Goal: Transaction & Acquisition: Purchase product/service

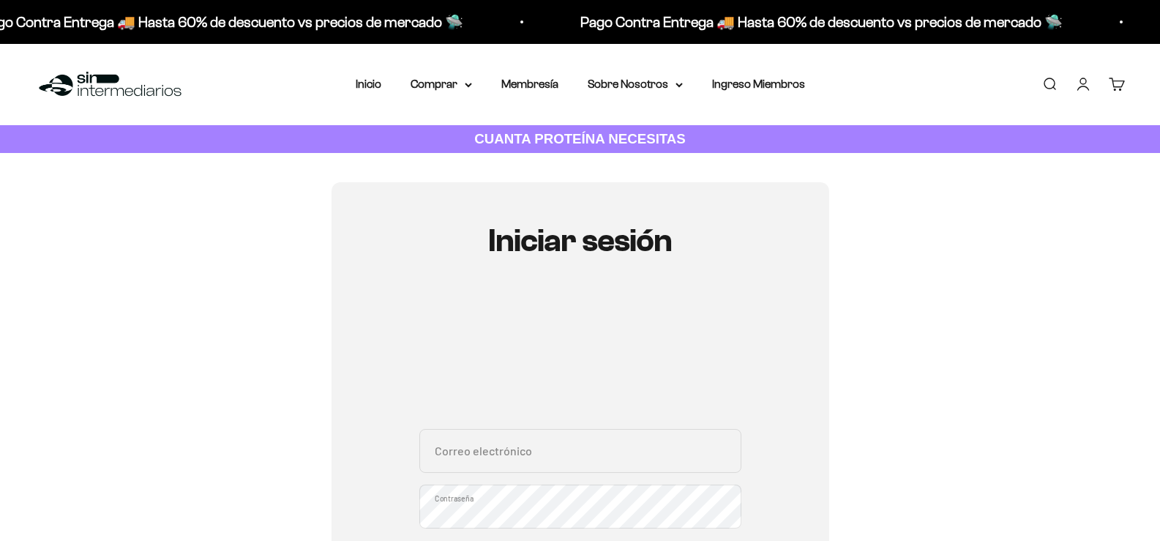
click at [357, 355] on div "Iniciar sesión Correo electrónico Contraseña ¿Olvidaste la contraseña? Iniciar …" at bounding box center [580, 476] width 498 height 589
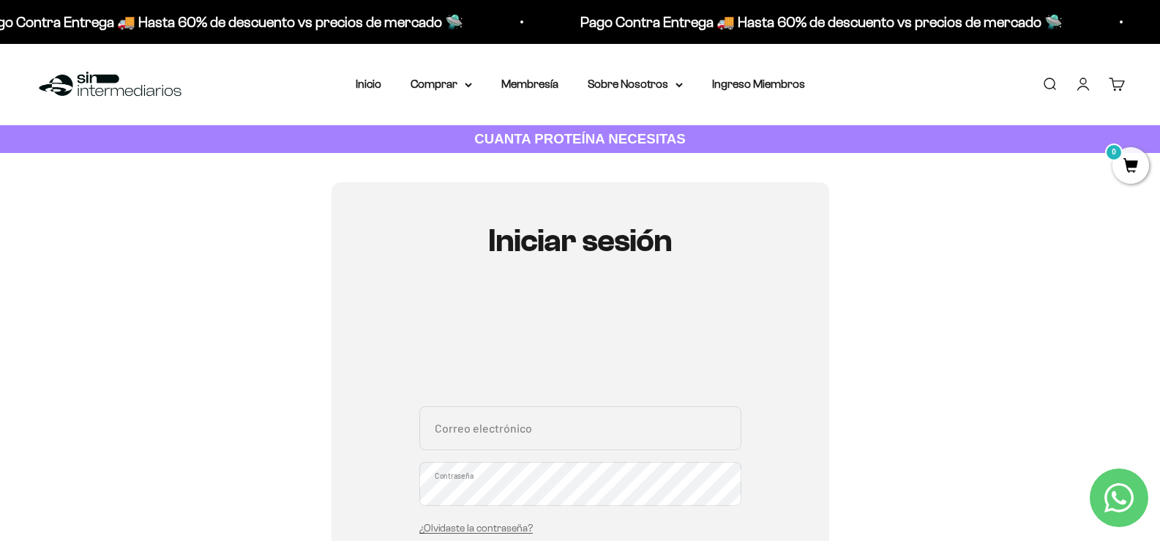
click at [533, 421] on input "Correo electrónico" at bounding box center [580, 428] width 322 height 44
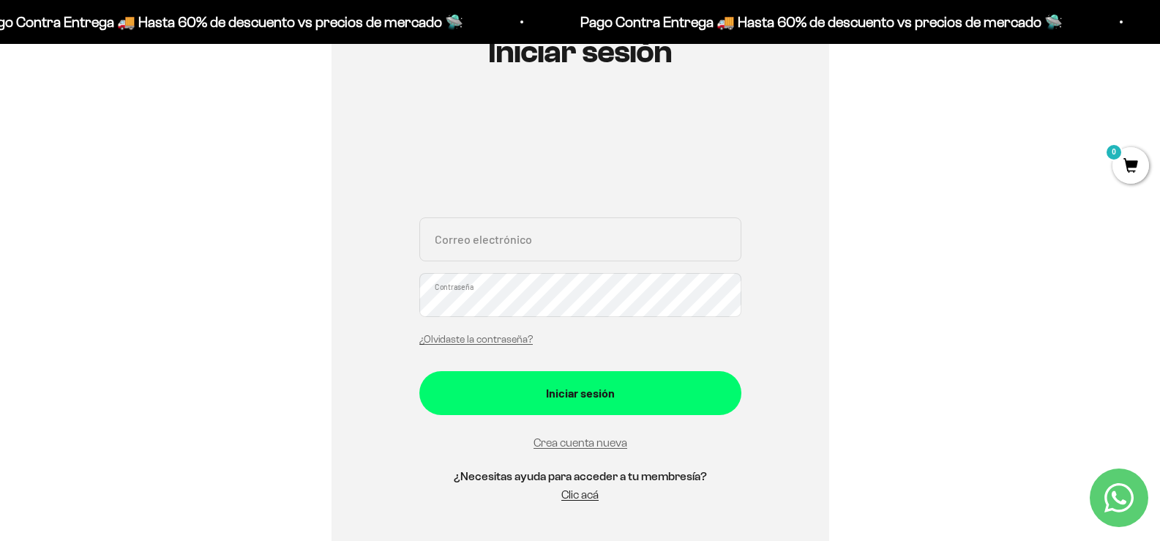
scroll to position [193, 0]
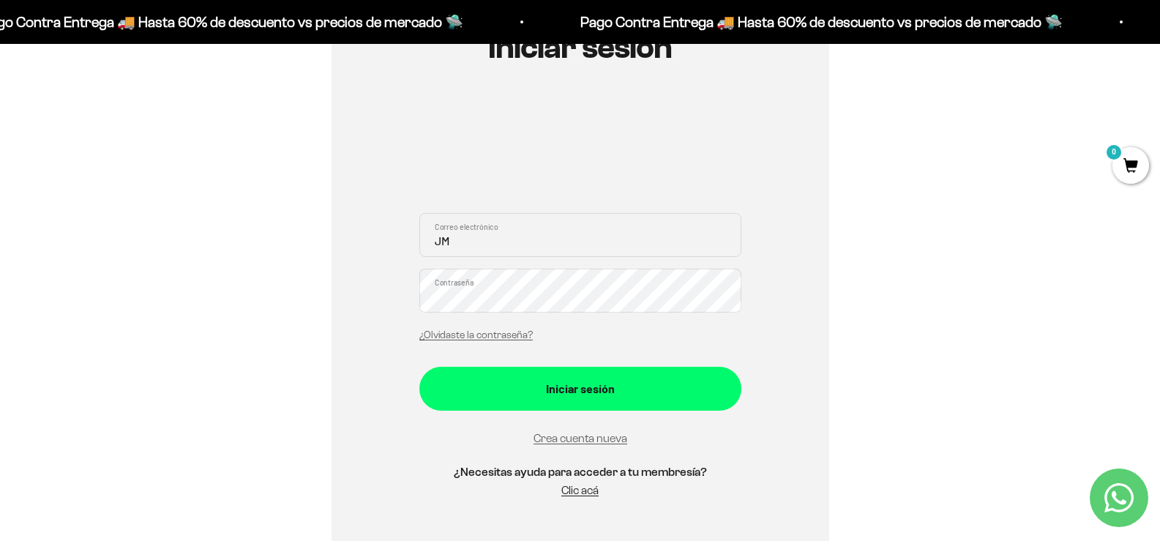
type input "[EMAIL_ADDRESS][DOMAIN_NAME]"
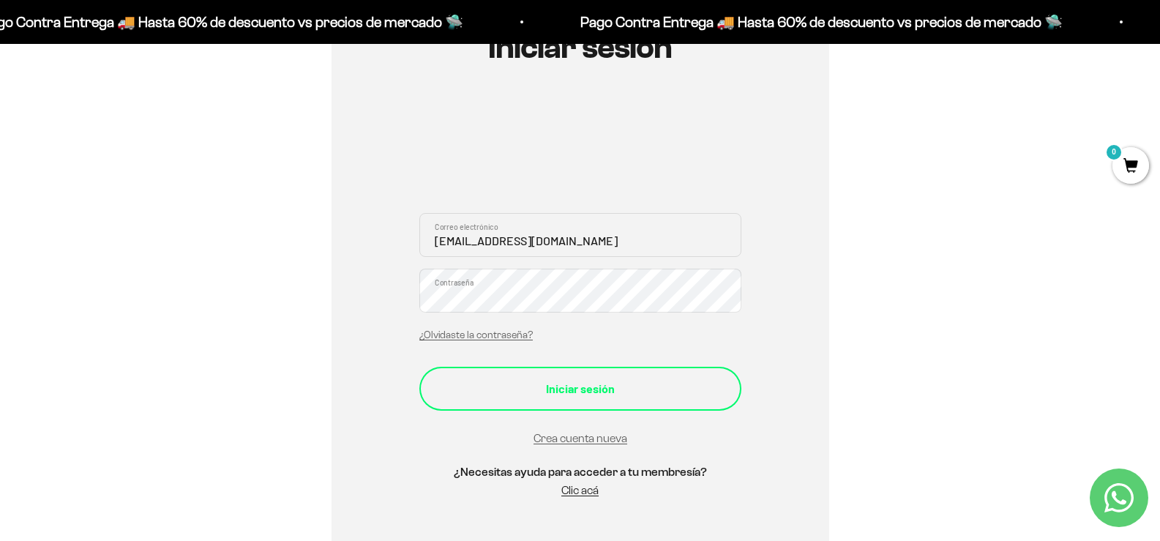
click at [562, 386] on div "Iniciar sesión" at bounding box center [580, 388] width 263 height 19
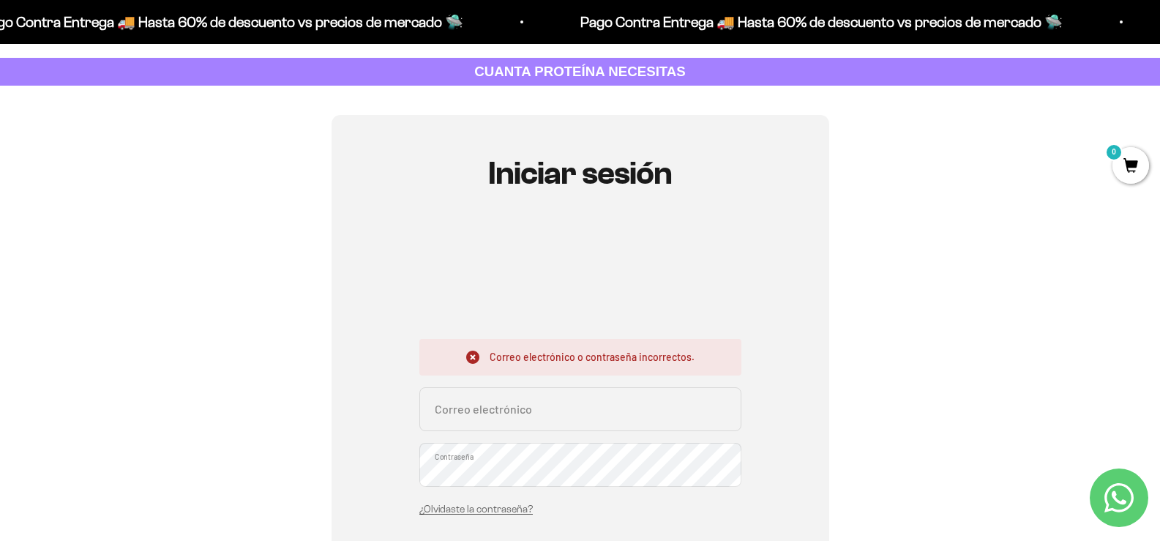
scroll to position [206, 0]
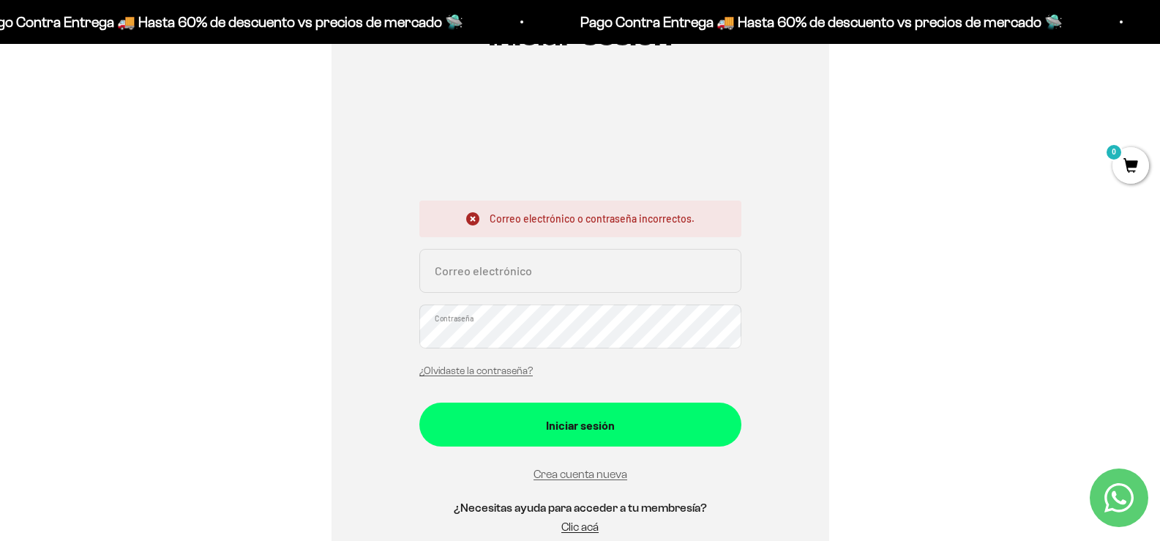
drag, startPoint x: 1167, startPoint y: 61, endPoint x: 1156, endPoint y: 124, distance: 63.9
click at [543, 265] on input "Correo electrónico" at bounding box center [580, 271] width 322 height 44
type input "pocho13327@gmail.com"
click at [419, 402] on button "Iniciar sesión" at bounding box center [580, 424] width 322 height 44
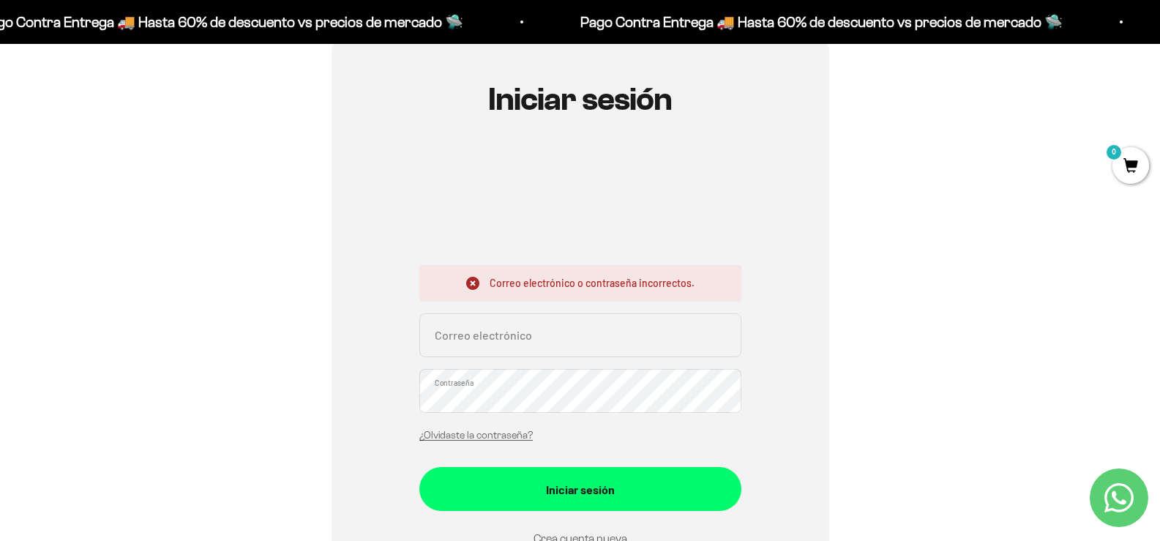
scroll to position [134, 0]
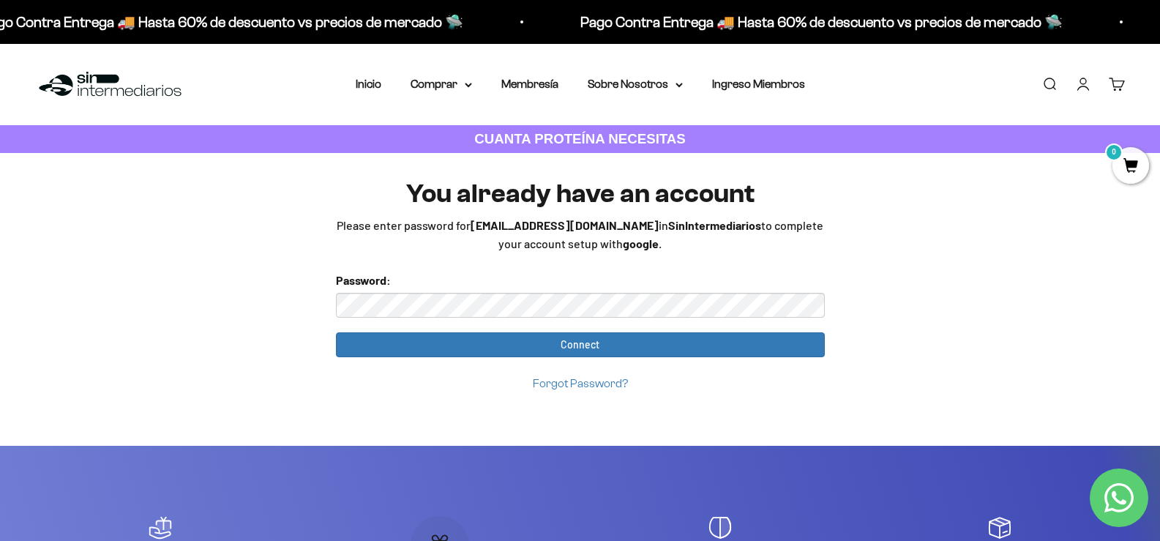
click at [336, 332] on input "Connect" at bounding box center [580, 344] width 489 height 25
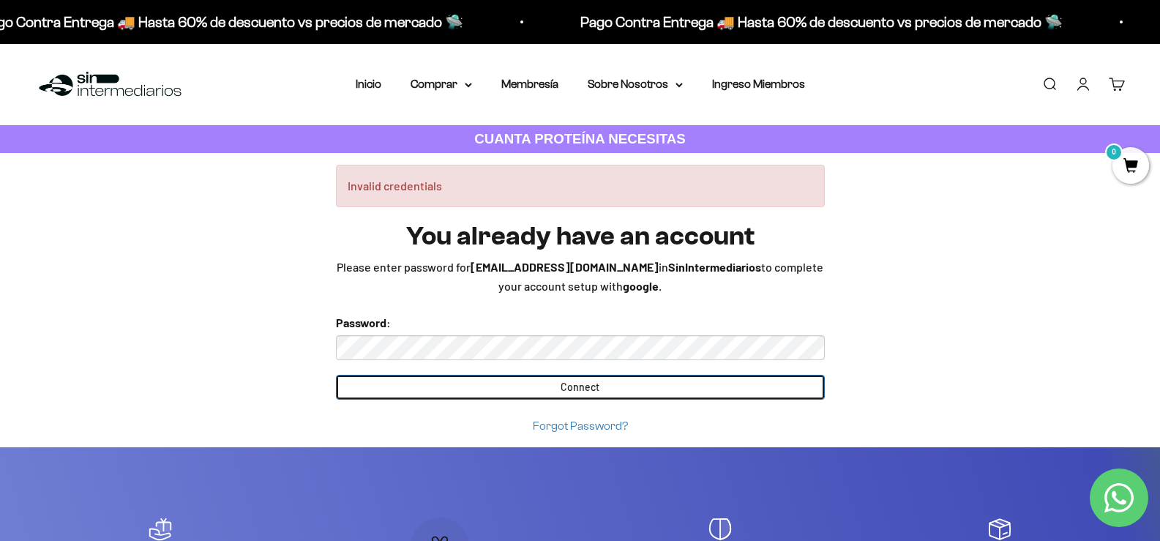
click at [596, 394] on input "Connect" at bounding box center [580, 387] width 489 height 25
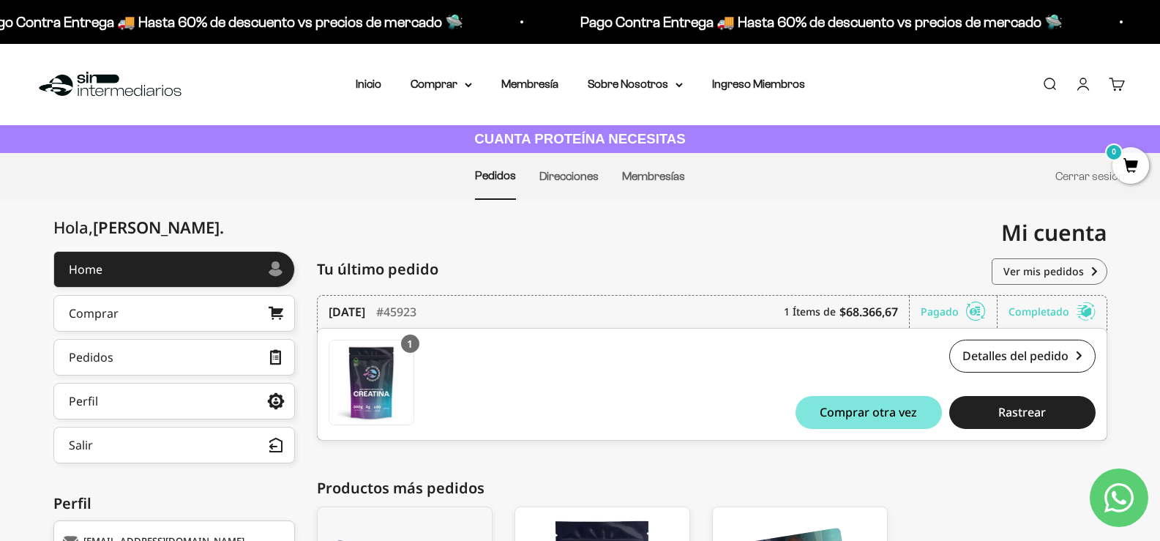
click at [1114, 87] on link "Carrito 0" at bounding box center [1117, 84] width 16 height 16
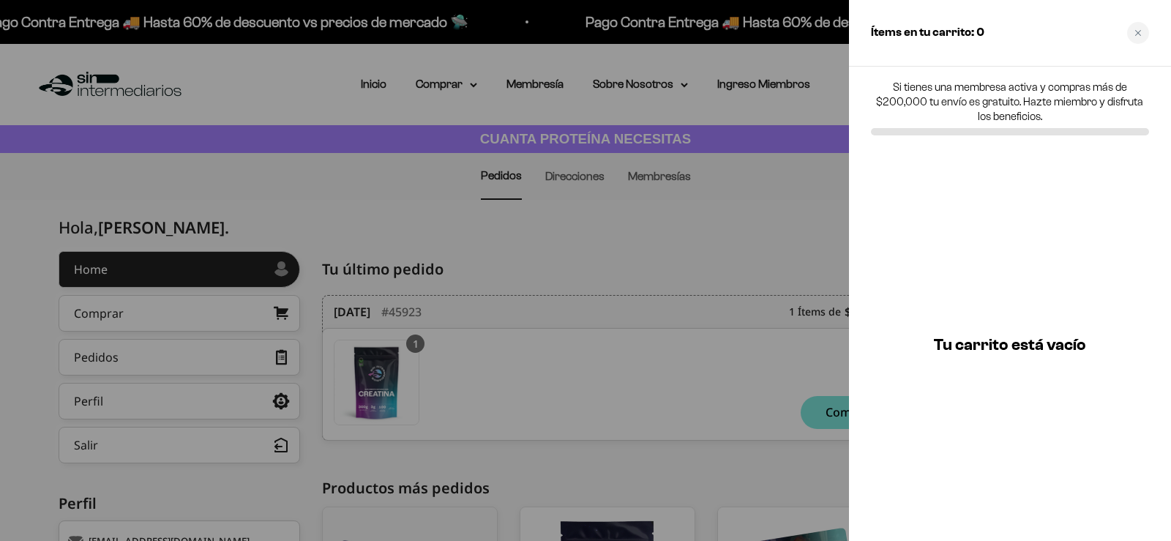
click at [723, 197] on div at bounding box center [585, 270] width 1171 height 541
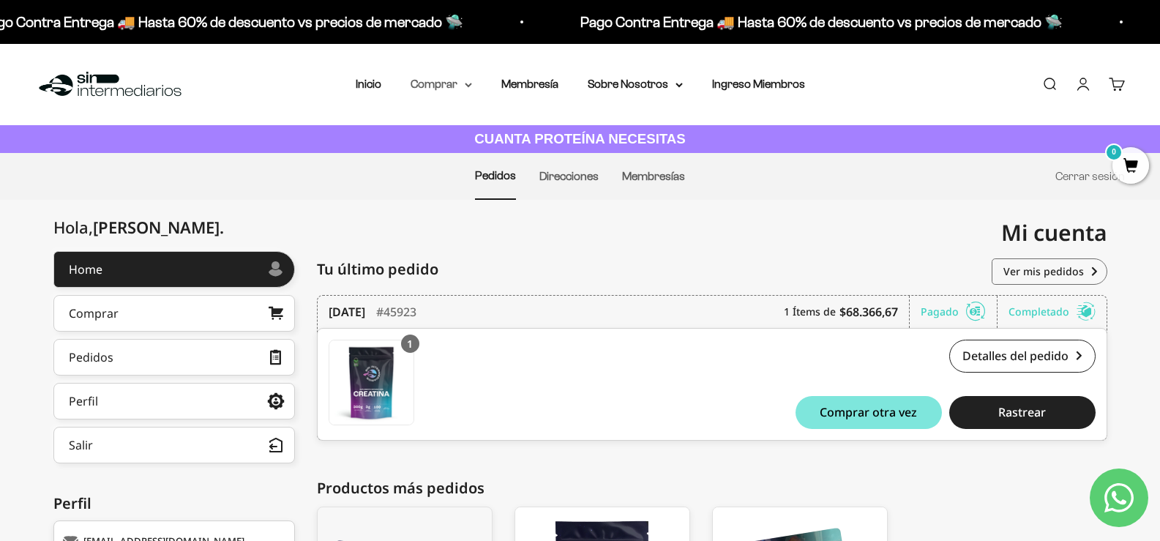
click at [431, 87] on summary "Comprar" at bounding box center [440, 84] width 61 height 19
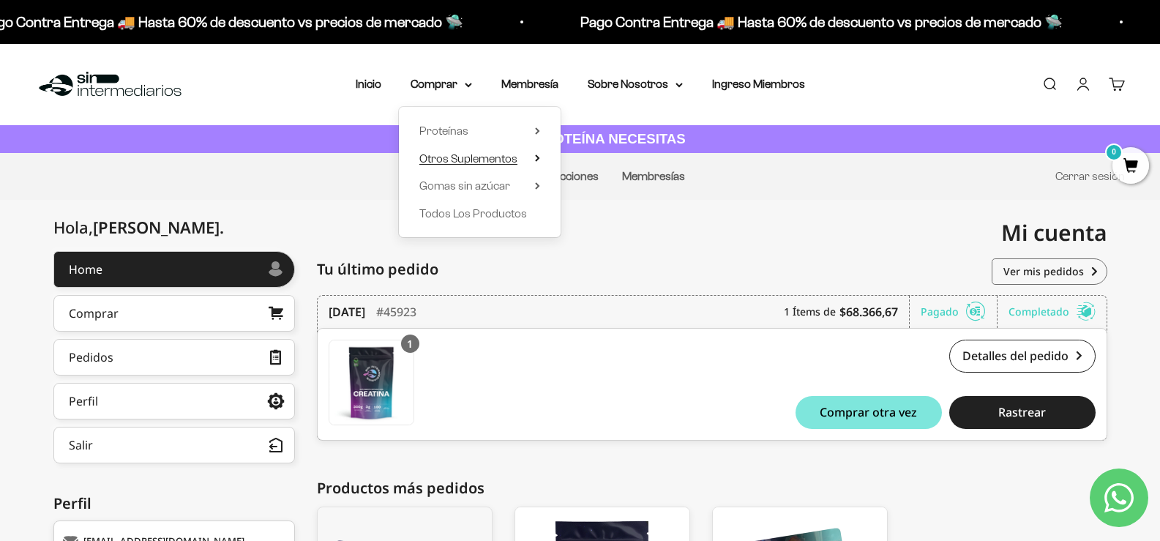
click at [445, 157] on span "Otros Suplementos" at bounding box center [468, 158] width 98 height 12
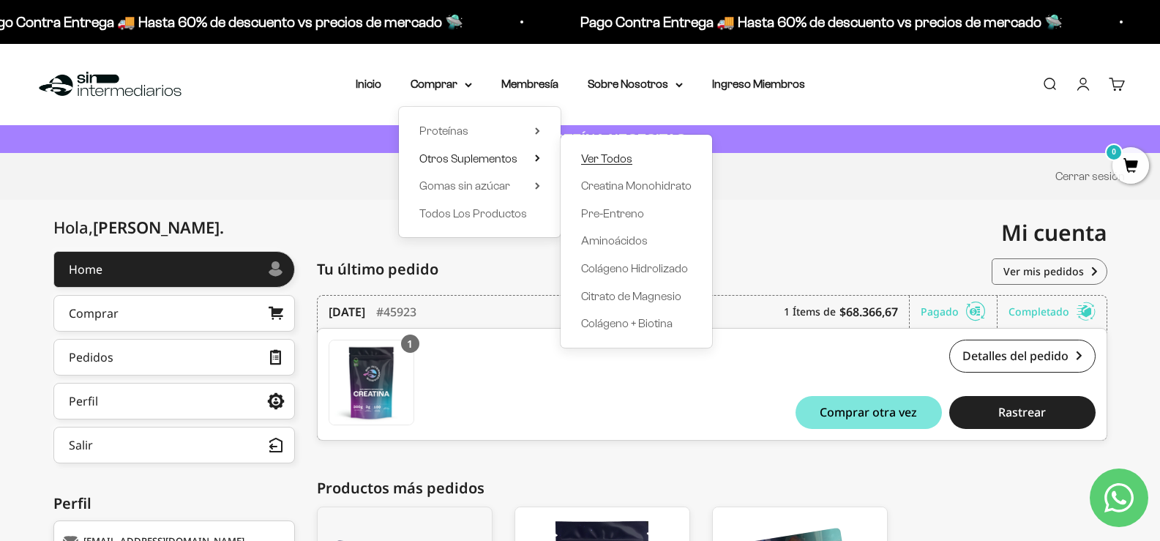
click at [621, 154] on span "Ver Todos" at bounding box center [606, 158] width 51 height 12
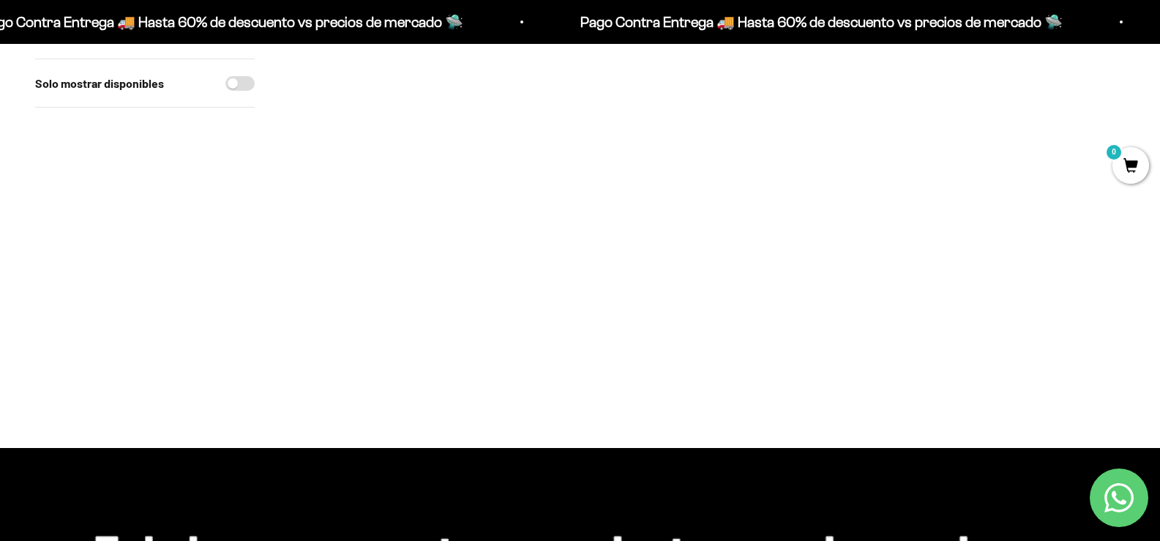
scroll to position [403, 0]
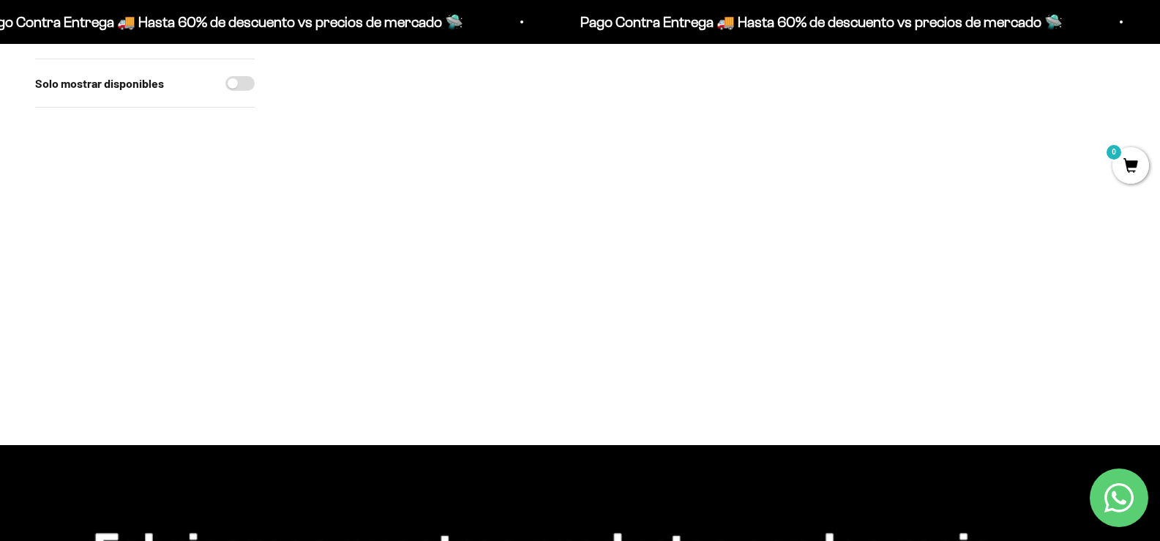
drag, startPoint x: 0, startPoint y: 0, endPoint x: 1144, endPoint y: 163, distance: 1155.2
click at [427, 263] on span at bounding box center [426, 263] width 14 height 17
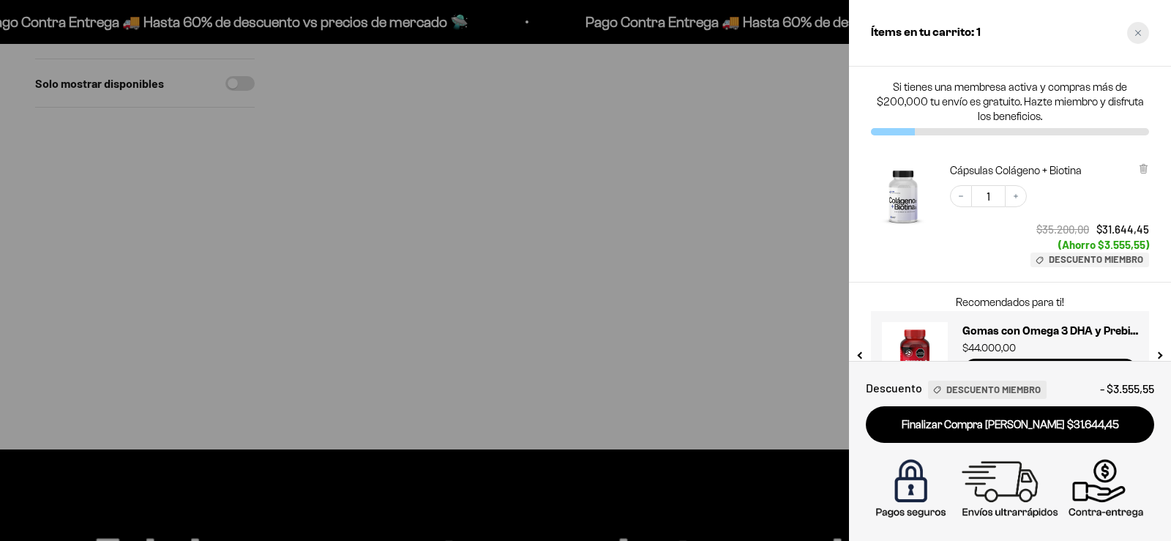
click at [1136, 30] on icon "Close cart" at bounding box center [1137, 32] width 7 height 7
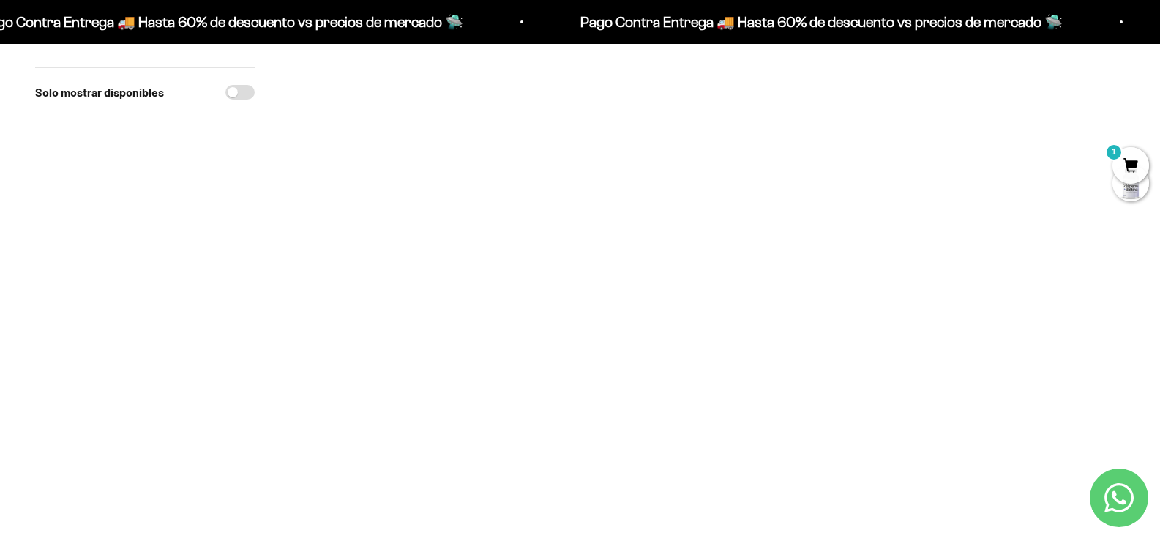
scroll to position [160, 0]
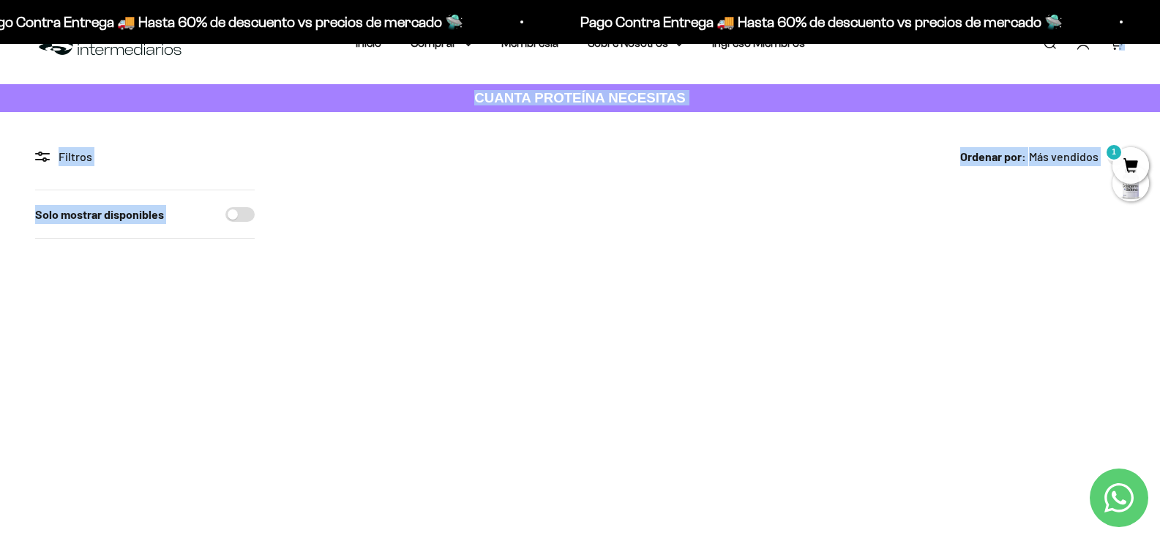
drag, startPoint x: 1158, startPoint y: 64, endPoint x: 1158, endPoint y: 49, distance: 15.4
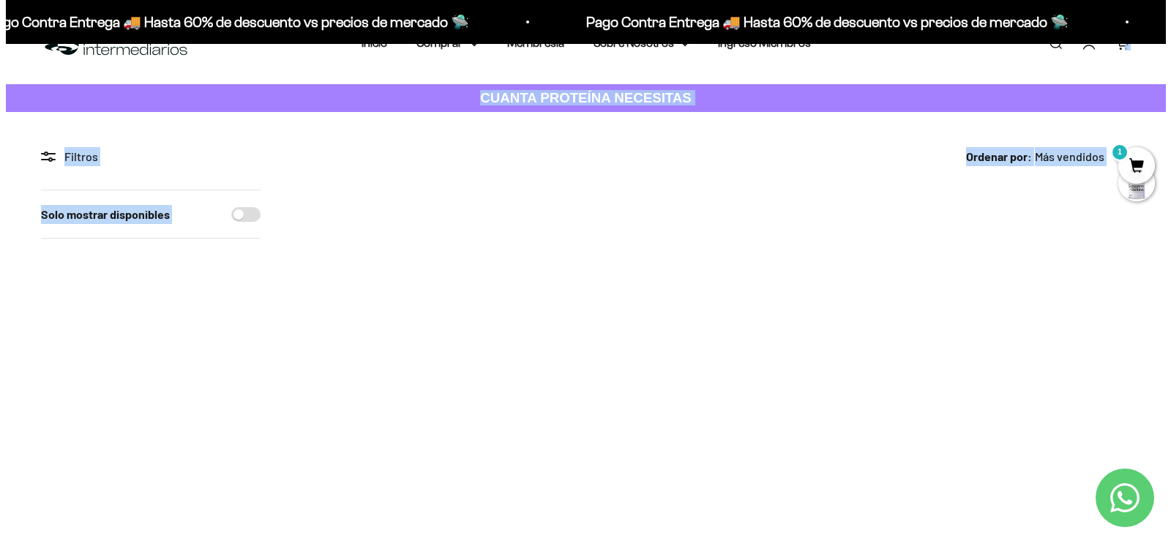
scroll to position [4, 0]
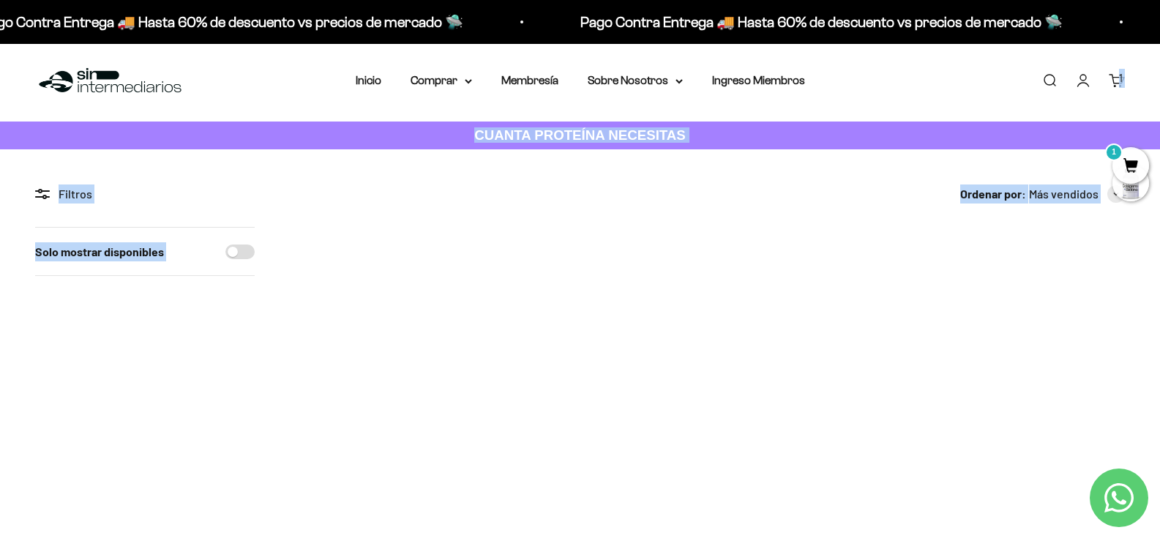
click at [130, 449] on div "Solo mostrar disponibles" at bounding box center [145, 500] width 220 height 547
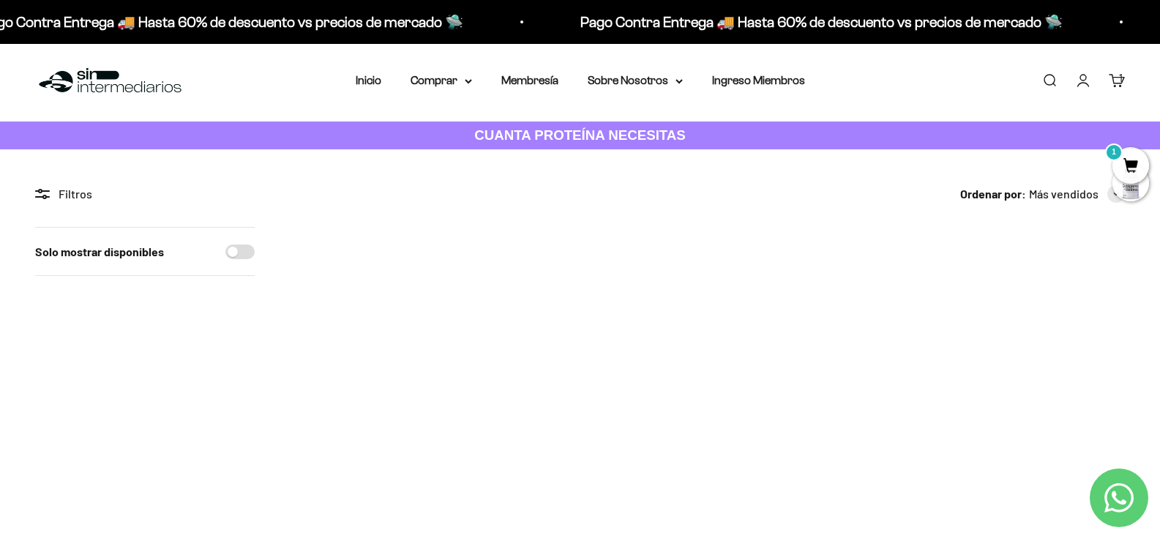
click at [427, 368] on span at bounding box center [426, 363] width 14 height 17
click at [375, 327] on span "300g" at bounding box center [367, 324] width 22 height 11
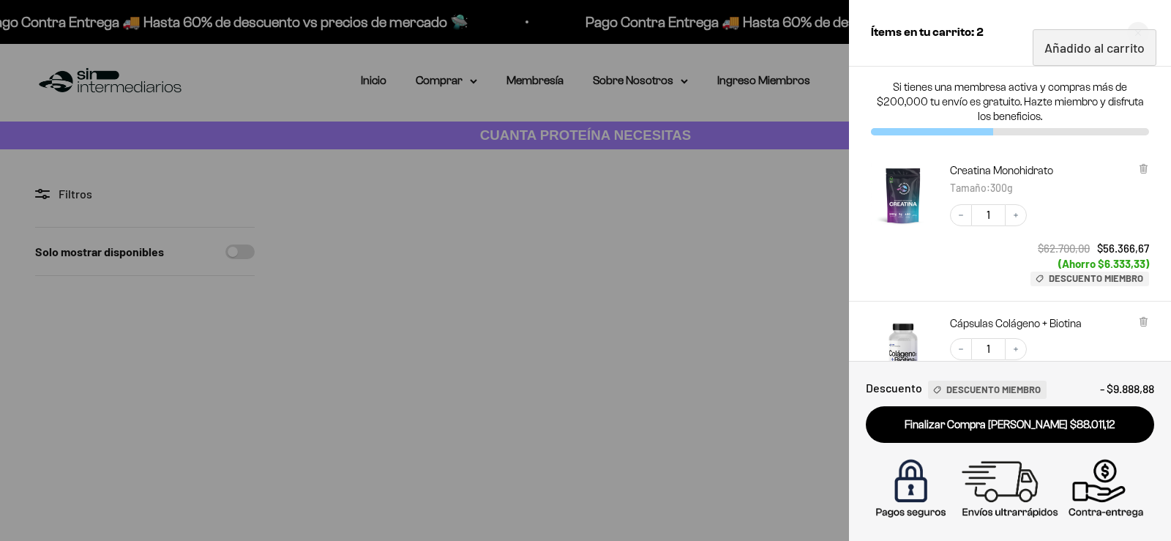
click at [231, 350] on div at bounding box center [585, 270] width 1171 height 541
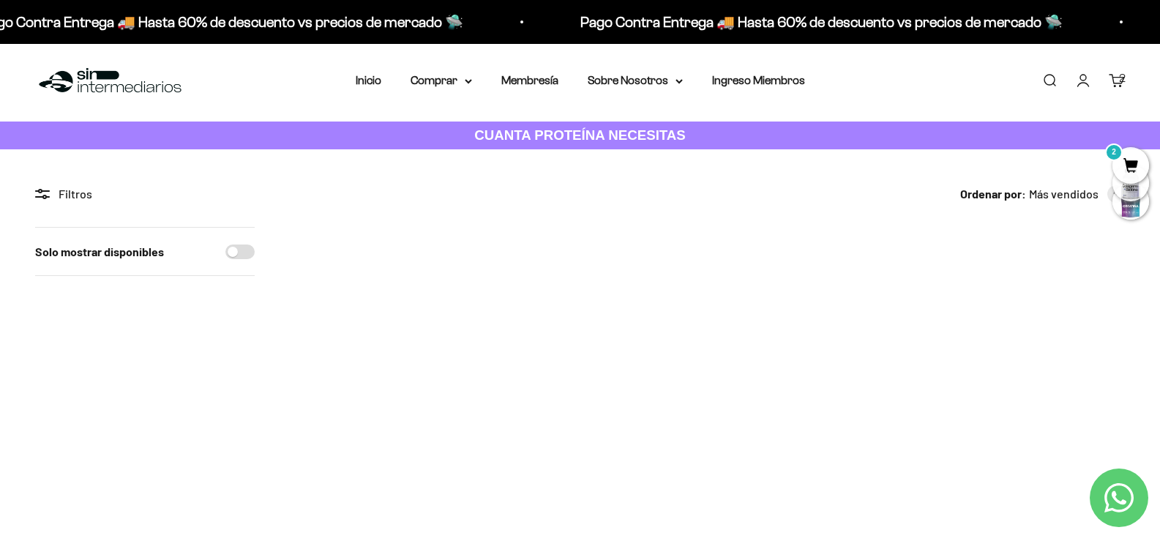
click at [597, 368] on span at bounding box center [597, 363] width 14 height 17
click at [562, 347] on li "300g" at bounding box center [538, 343] width 146 height 18
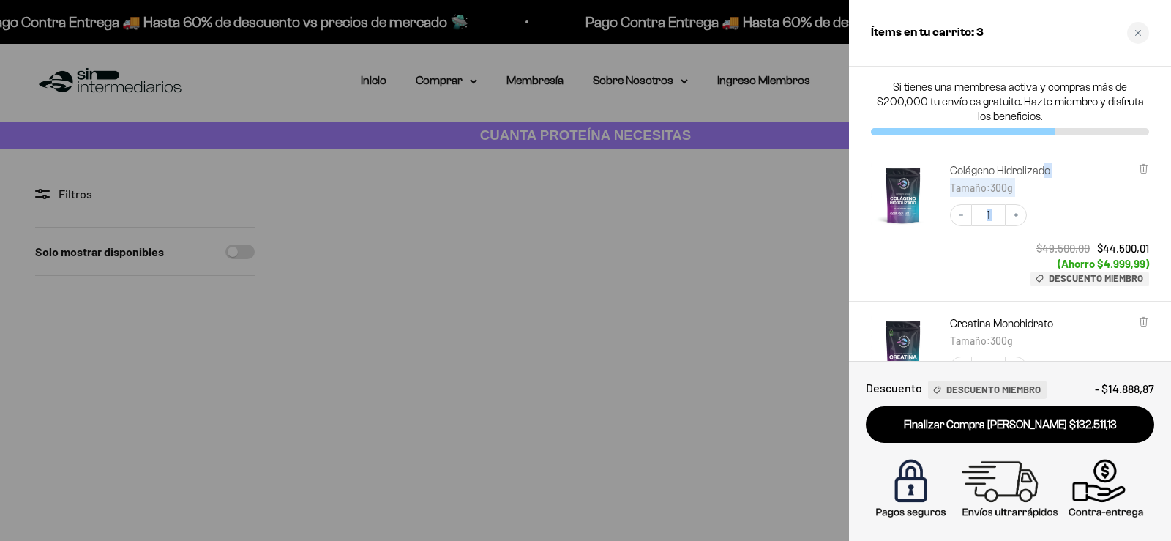
drag, startPoint x: 1035, startPoint y: 228, endPoint x: 1040, endPoint y: 174, distance: 53.7
click at [1040, 174] on div "Colágeno Hidrolizado Tamaño : 300g Decrease quantity 1 Increase quantity $49.50…" at bounding box center [1049, 224] width 199 height 123
click at [1054, 213] on div "Decrease quantity 1 Increase quantity $49.500,00 $44.500,01 (Ahorro $4.999,99) …" at bounding box center [1042, 238] width 214 height 97
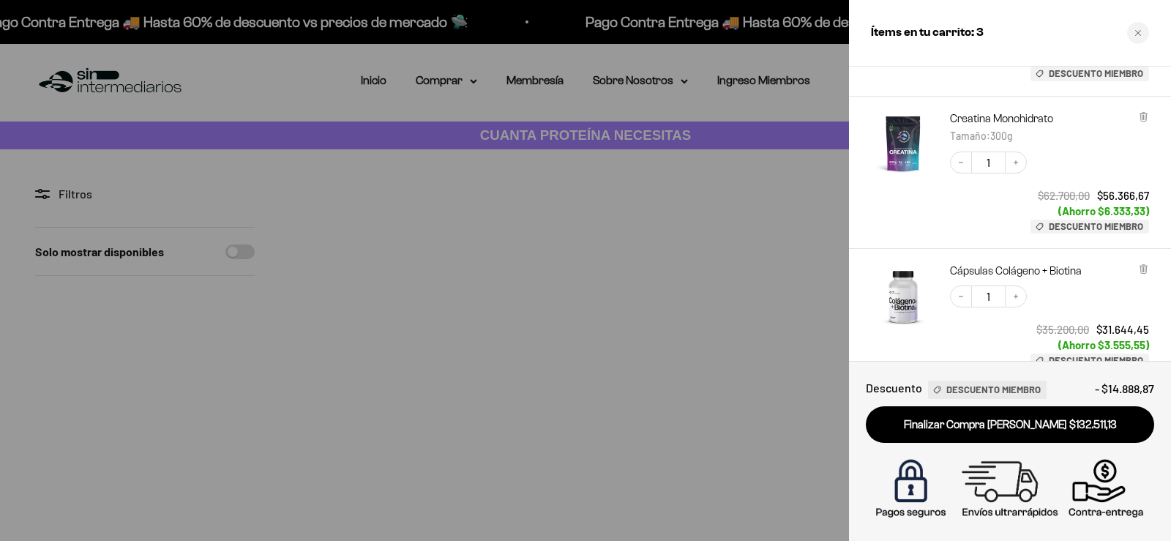
scroll to position [234, 0]
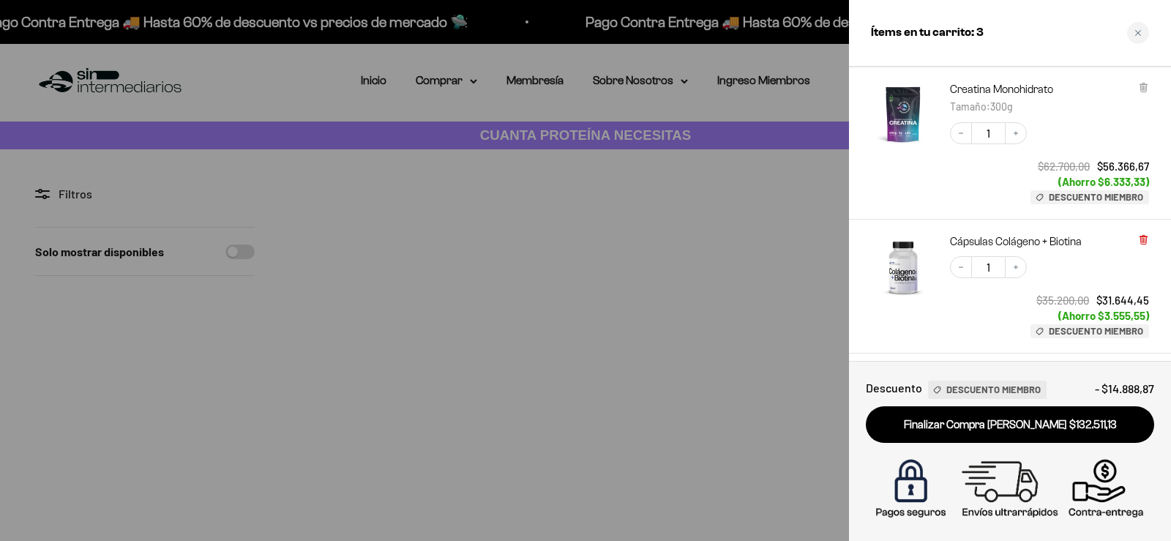
click at [1141, 236] on icon at bounding box center [1142, 236] width 7 height 0
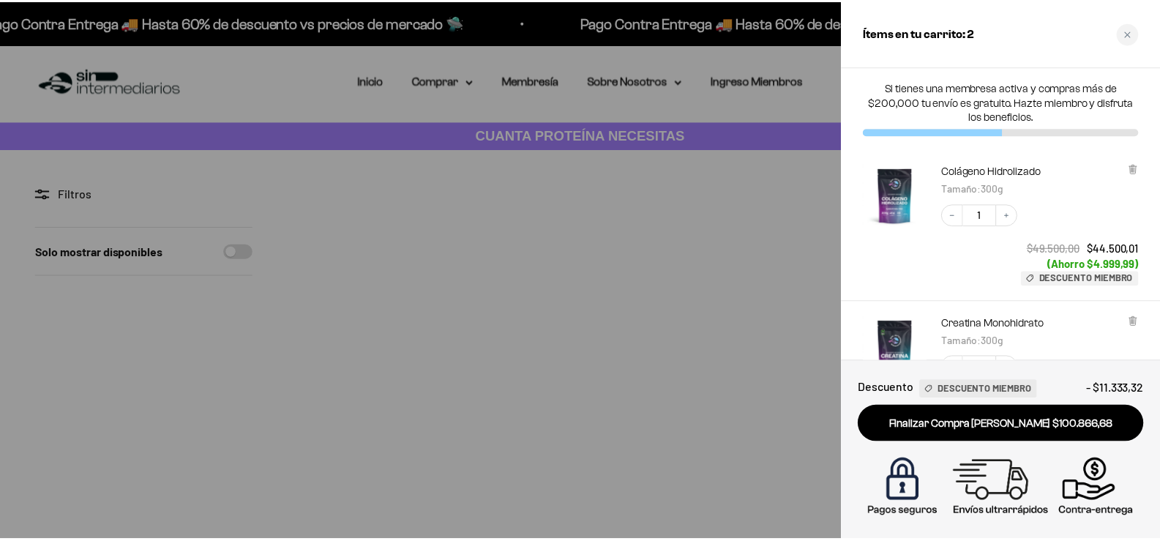
scroll to position [29, 0]
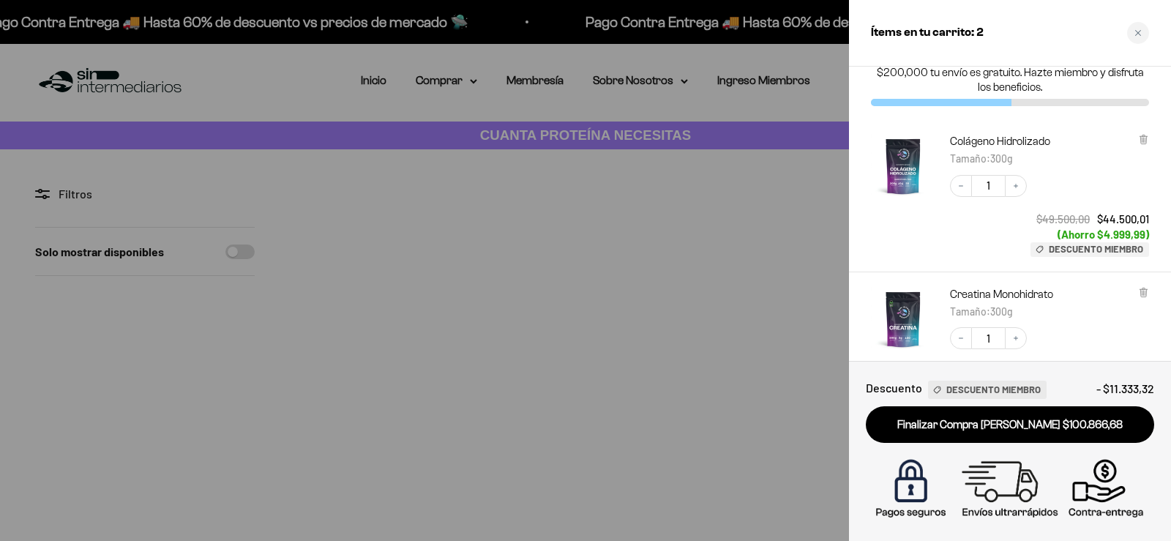
click at [196, 318] on div at bounding box center [585, 270] width 1171 height 541
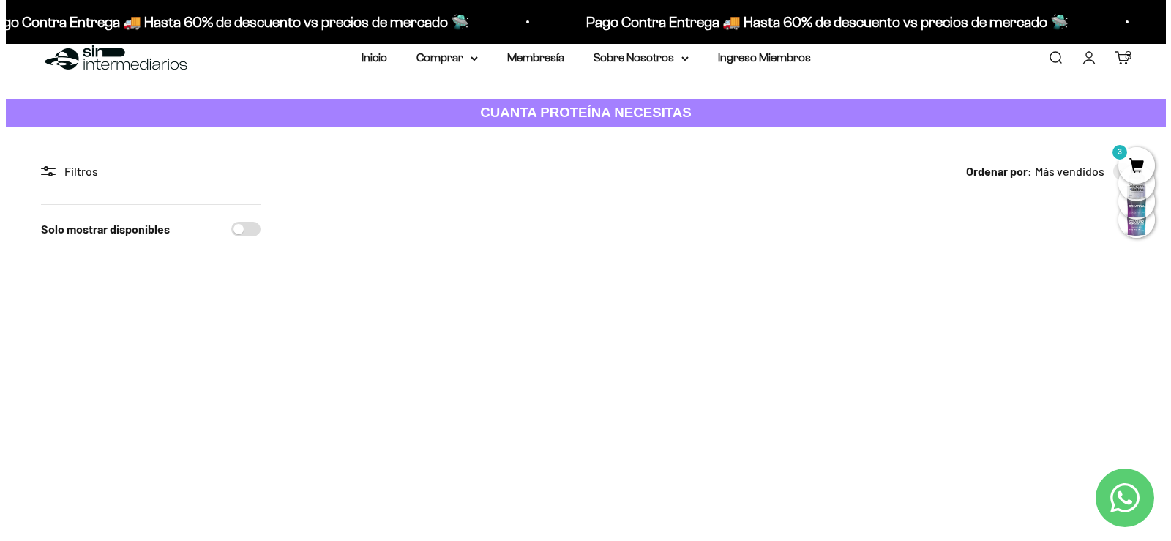
scroll to position [73, 0]
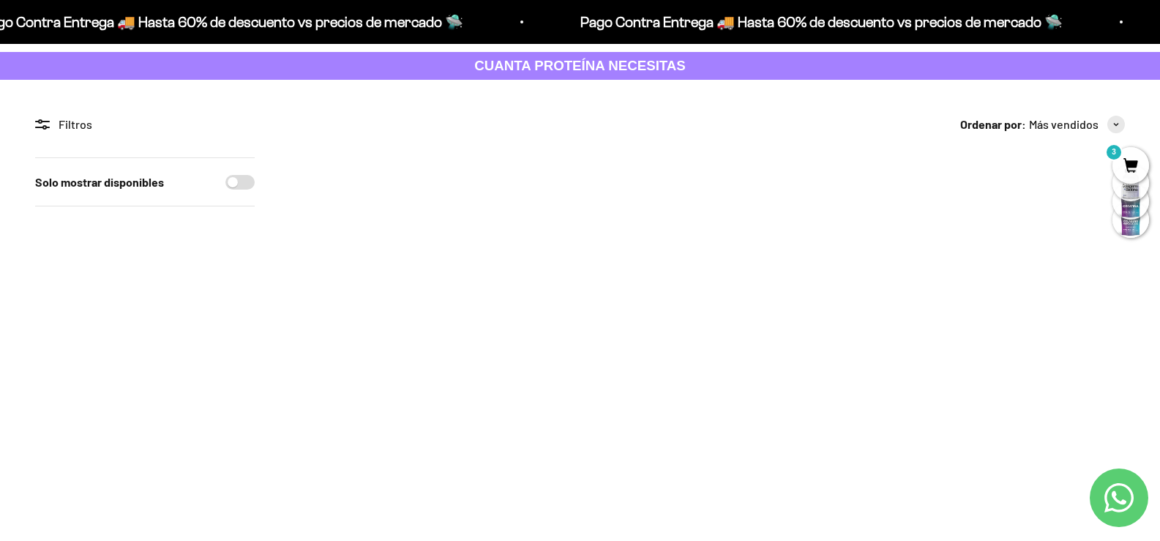
click at [936, 300] on span at bounding box center [938, 293] width 14 height 17
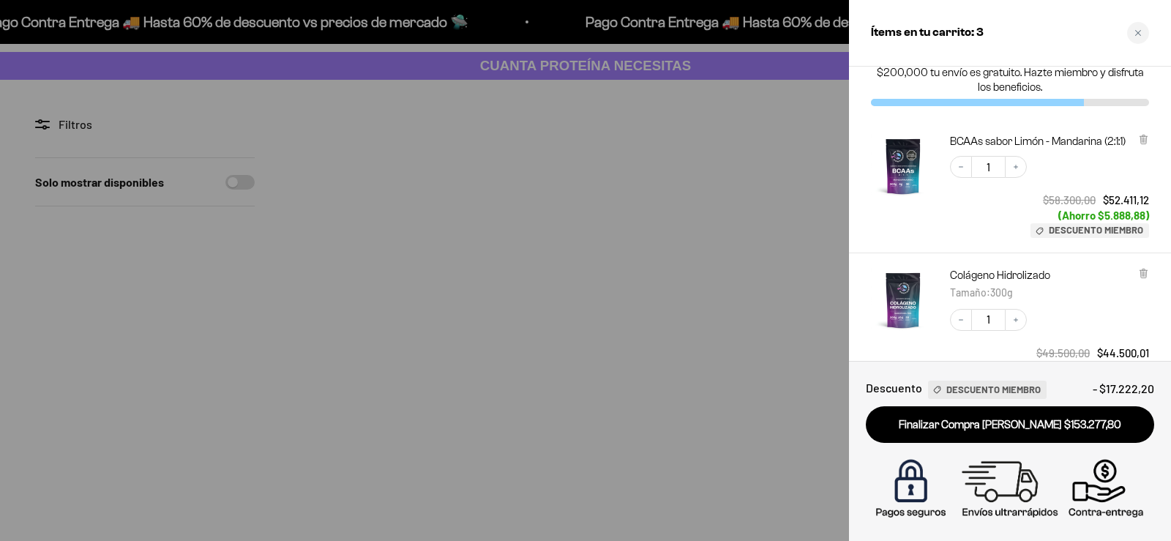
click at [1152, 169] on div "BCAAs sabor Limón - Mandarina (2:1:1) Decrease quantity 1 Increase quantity $58…" at bounding box center [1010, 186] width 322 height 134
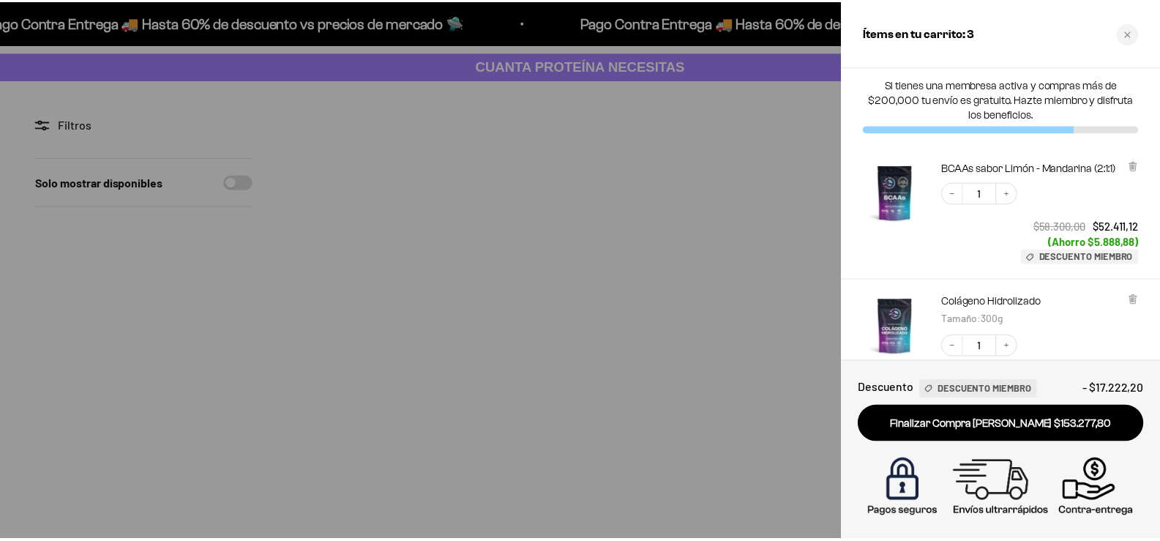
scroll to position [0, 0]
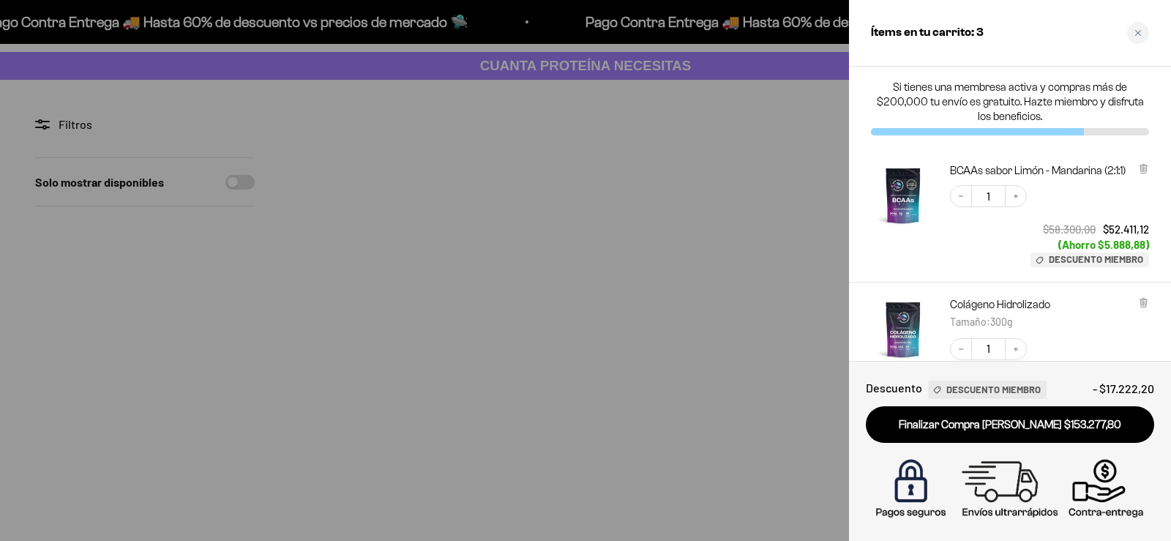
click at [184, 320] on div at bounding box center [585, 270] width 1171 height 541
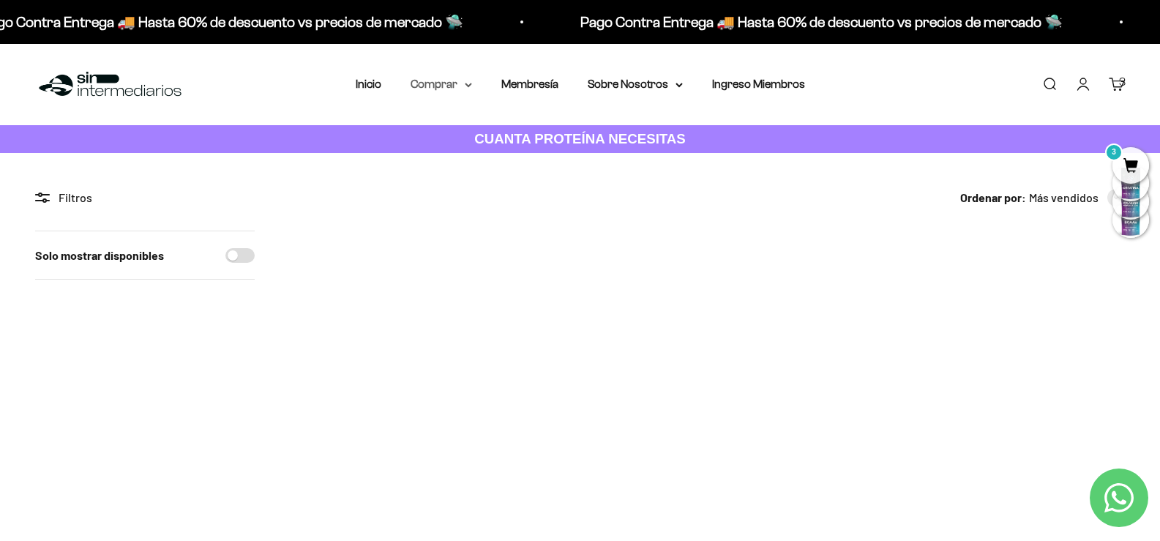
click at [439, 89] on summary "Comprar" at bounding box center [440, 84] width 61 height 19
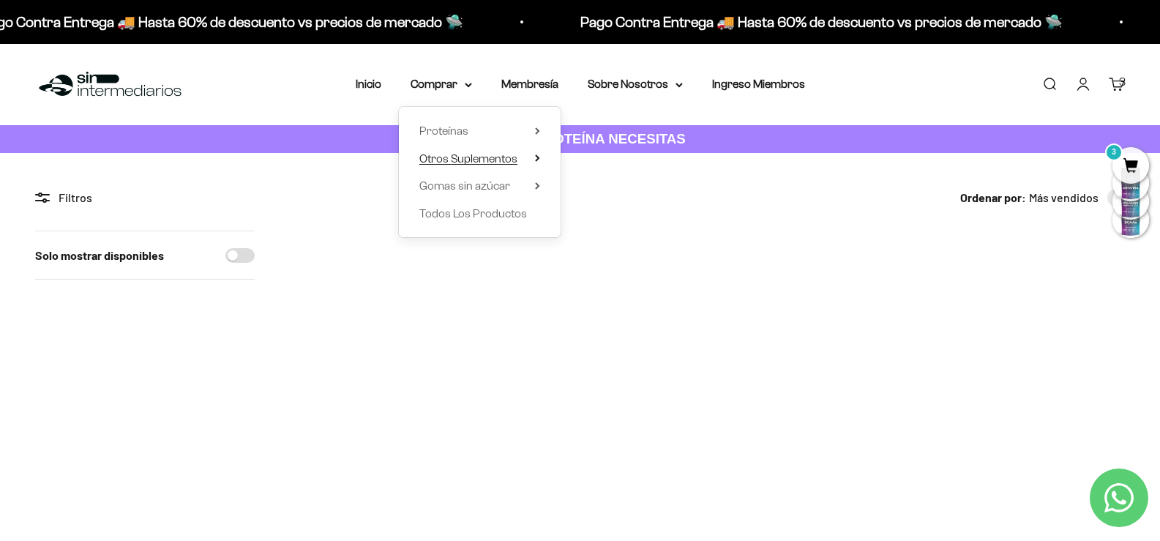
click at [444, 152] on span "Otros Suplementos" at bounding box center [468, 158] width 98 height 12
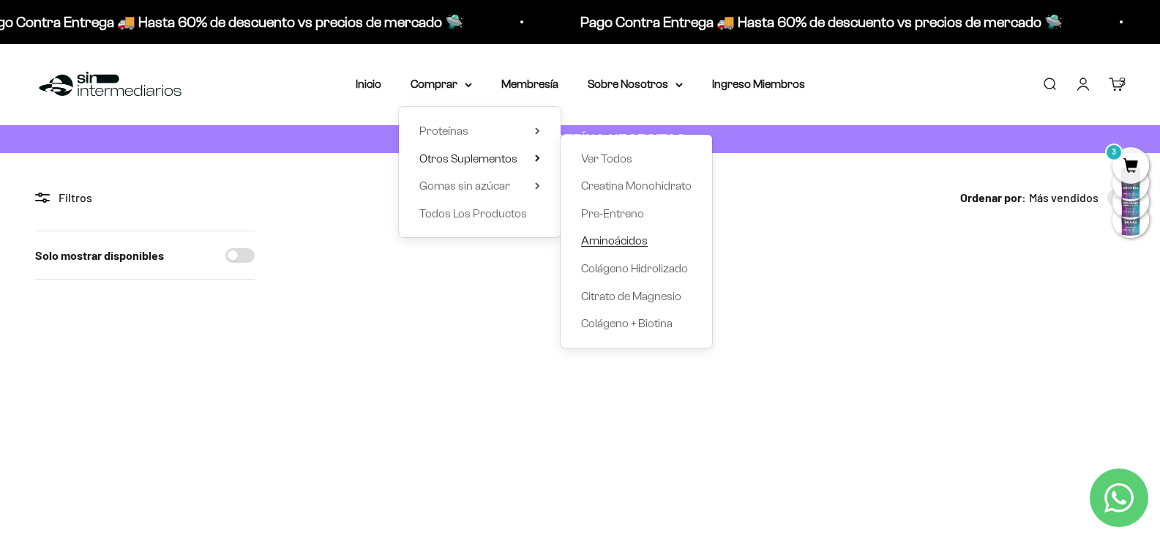
click at [617, 236] on span "Aminoácidos" at bounding box center [614, 240] width 67 height 12
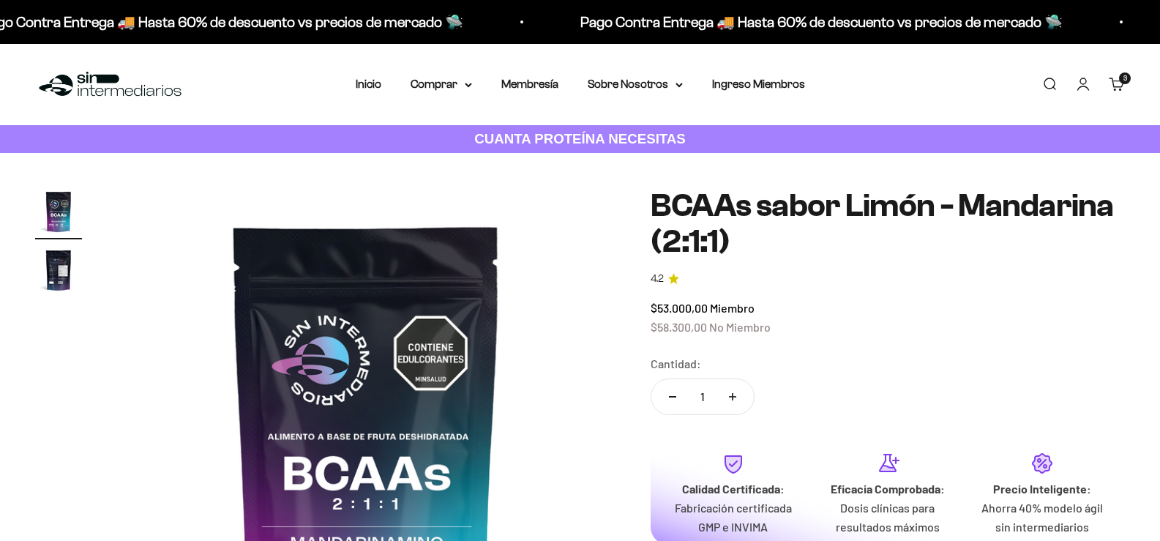
click at [1117, 83] on link "Carrito 3 artículos 3" at bounding box center [1117, 84] width 16 height 16
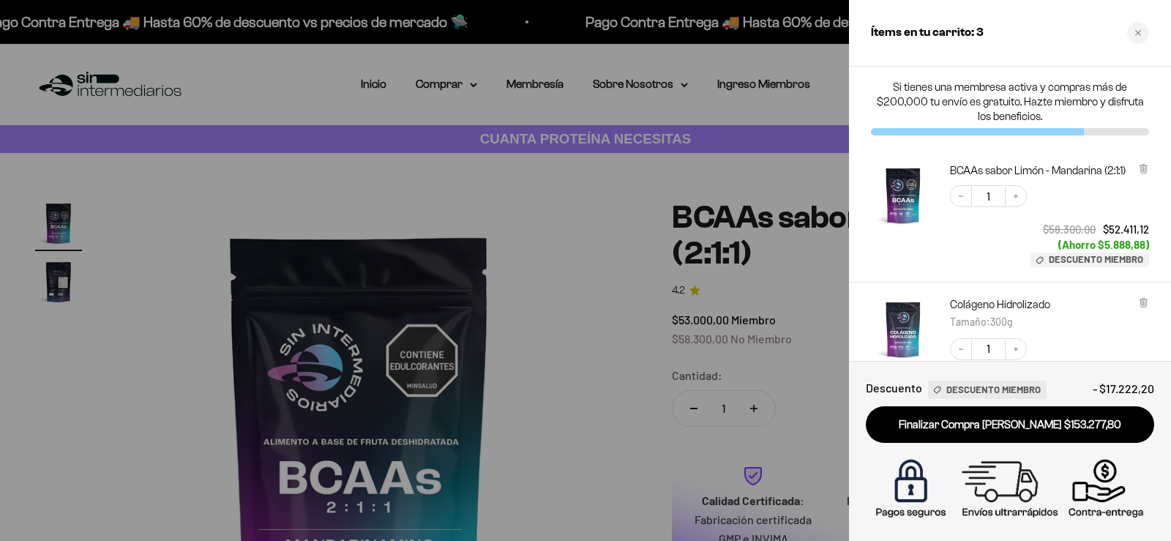
click at [757, 198] on div at bounding box center [585, 270] width 1171 height 541
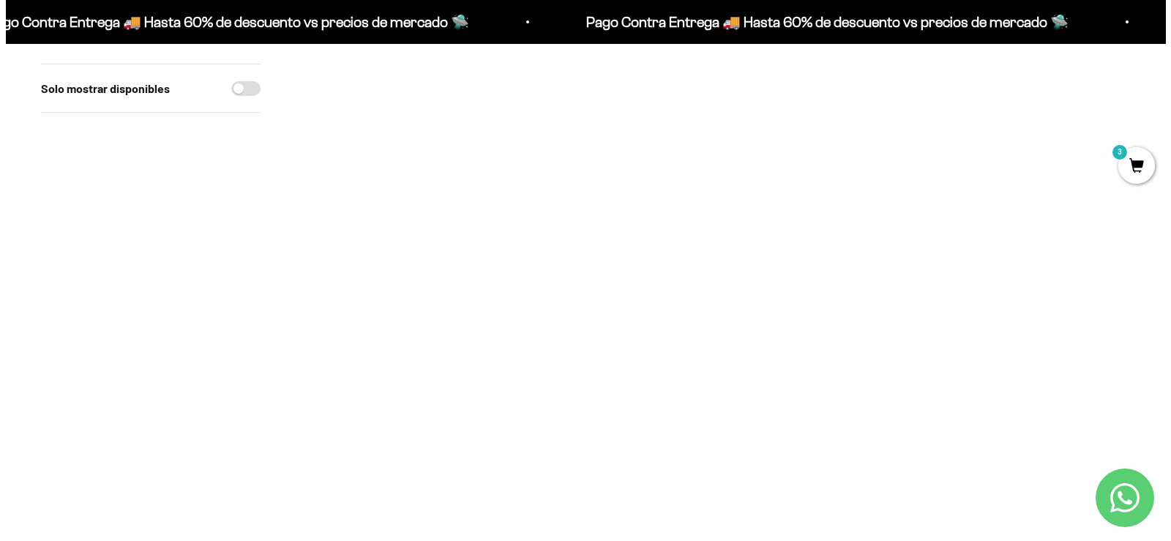
scroll to position [163, 0]
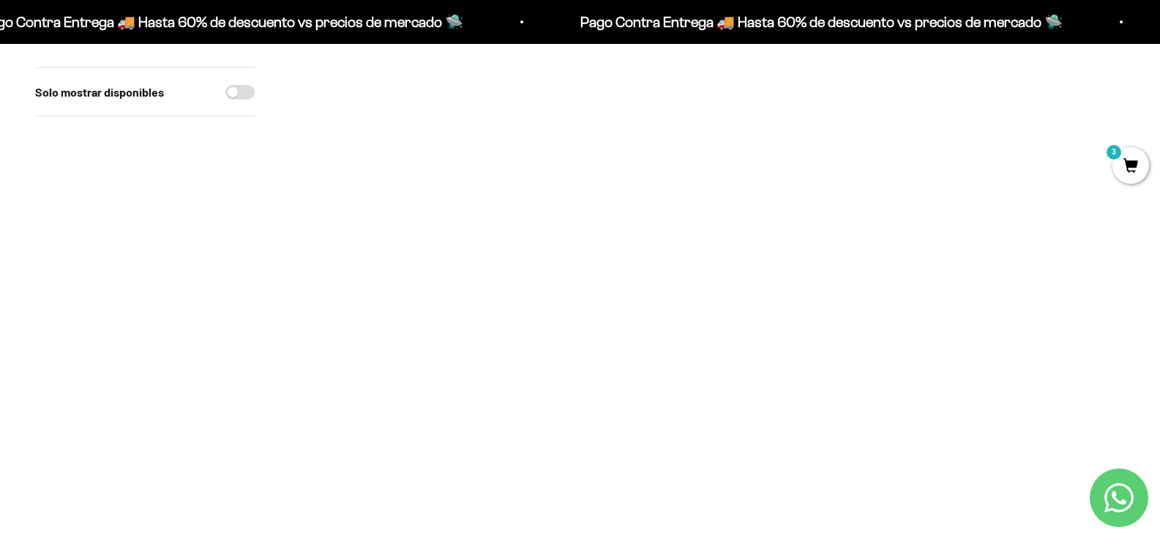
click at [1127, 157] on span "3" at bounding box center [1130, 165] width 37 height 37
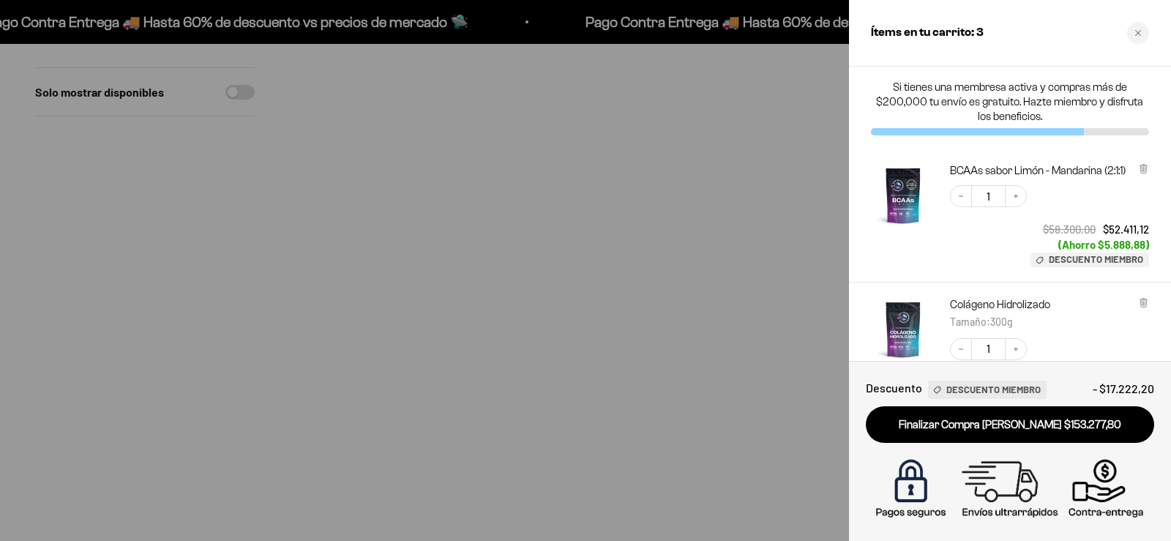
click at [1153, 331] on div "Colágeno Hidrolizado Tamaño : 300g Decrease quantity 1 Increase quantity $49.50…" at bounding box center [1010, 358] width 322 height 153
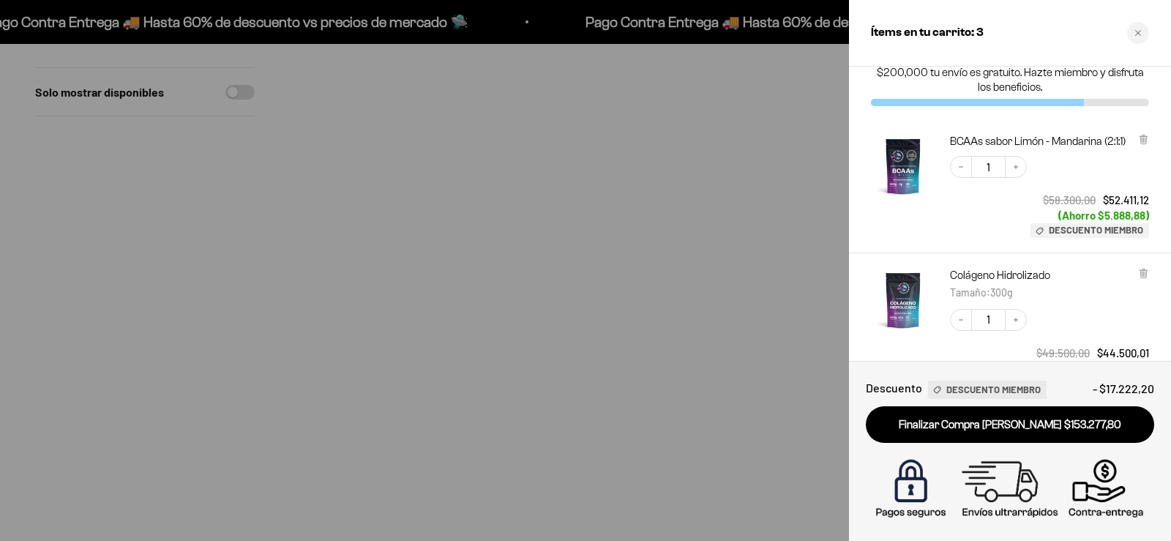
scroll to position [0, 0]
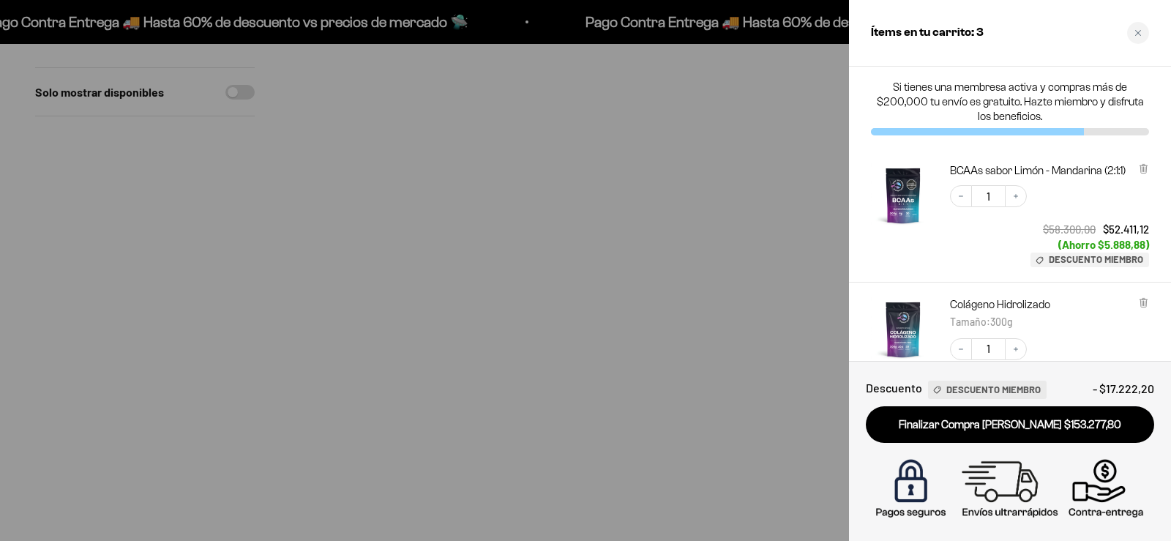
click at [594, 362] on div at bounding box center [585, 270] width 1171 height 541
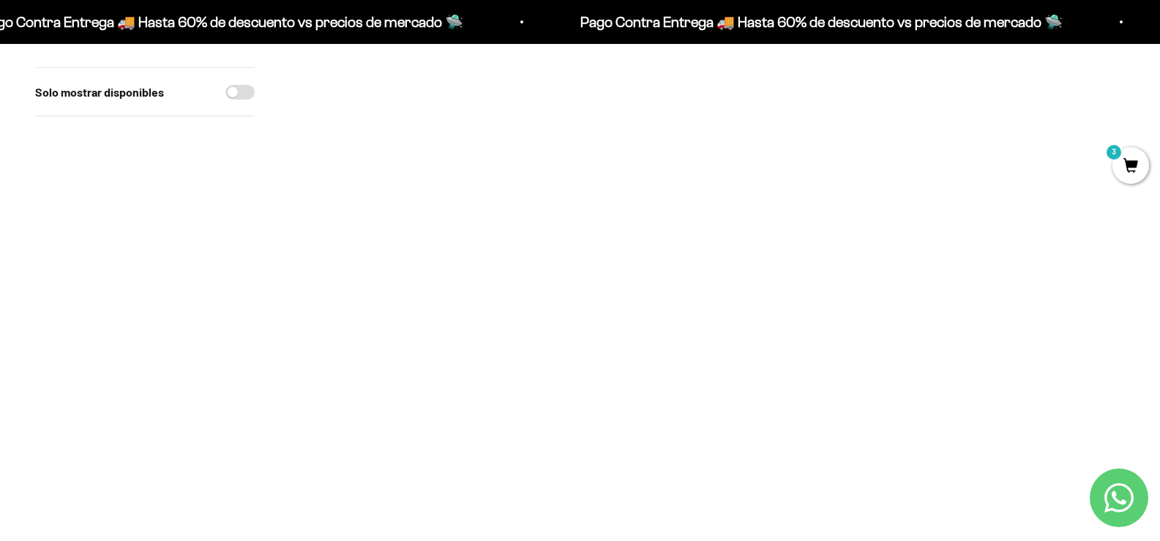
click at [773, 206] on span at bounding box center [767, 203] width 14 height 17
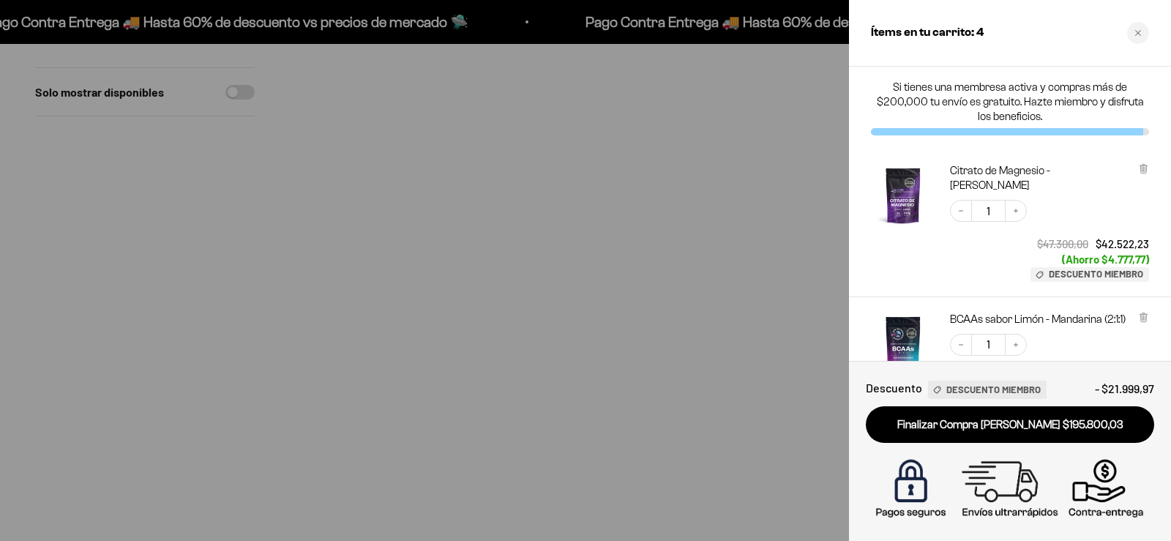
click at [595, 353] on div at bounding box center [585, 270] width 1171 height 541
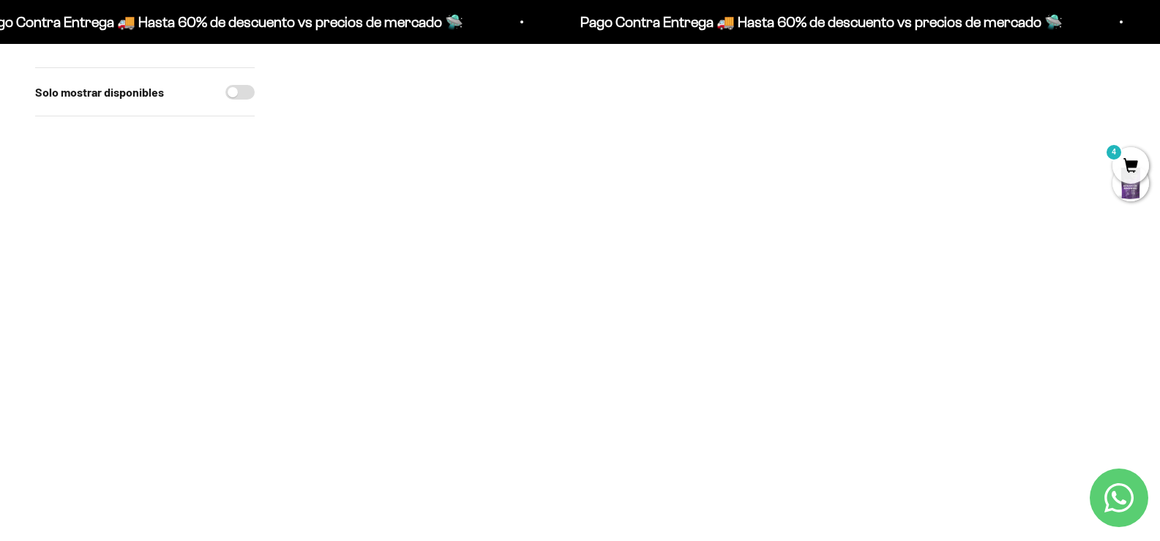
click at [594, 202] on span at bounding box center [597, 203] width 14 height 17
click at [553, 178] on li "300g" at bounding box center [538, 183] width 146 height 18
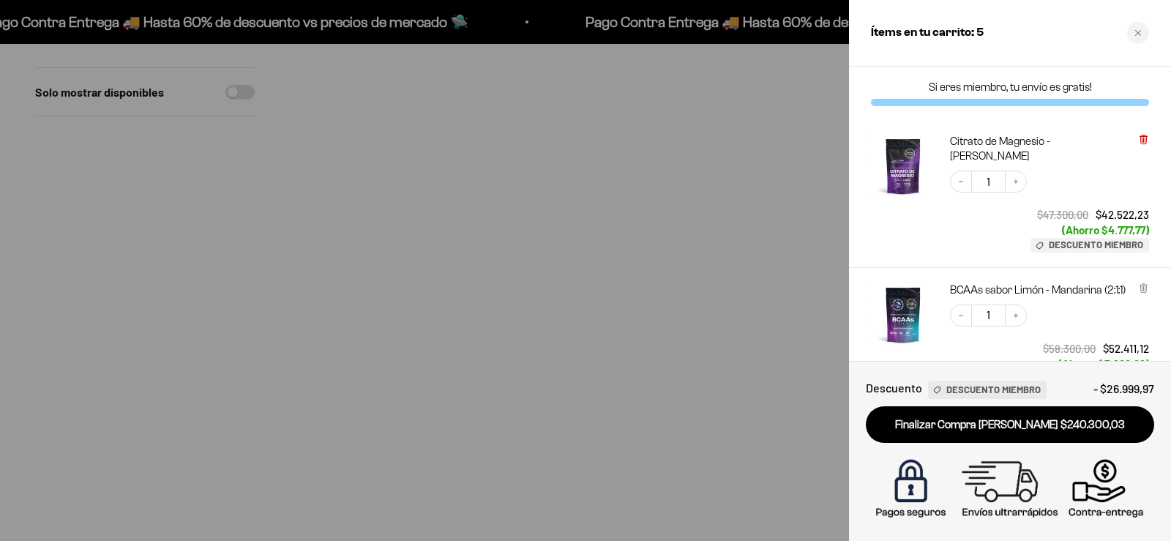
click at [1141, 140] on icon at bounding box center [1143, 139] width 6 height 7
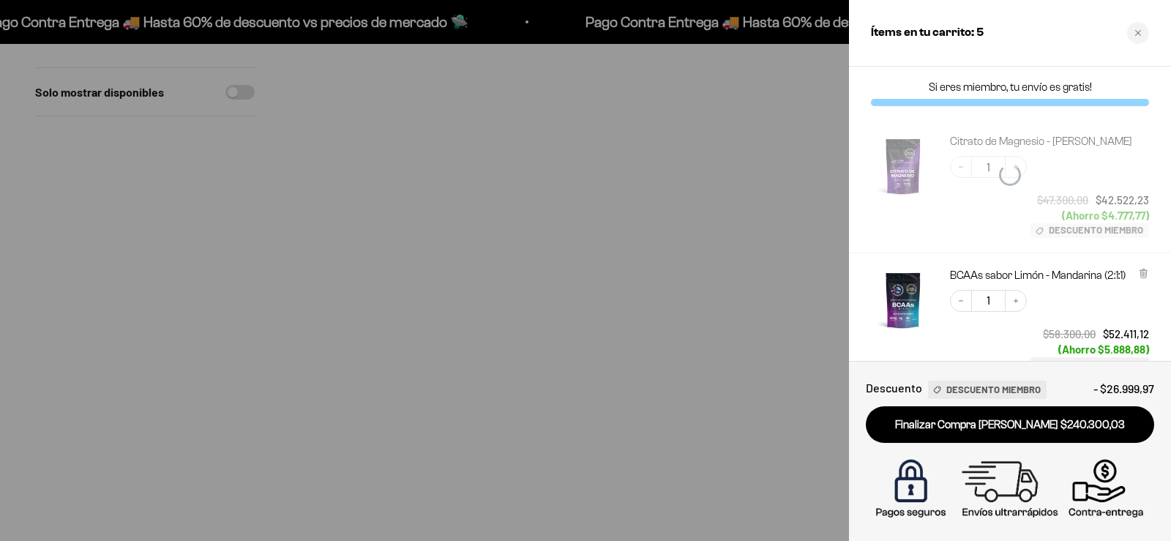
click at [566, 342] on div at bounding box center [585, 270] width 1171 height 541
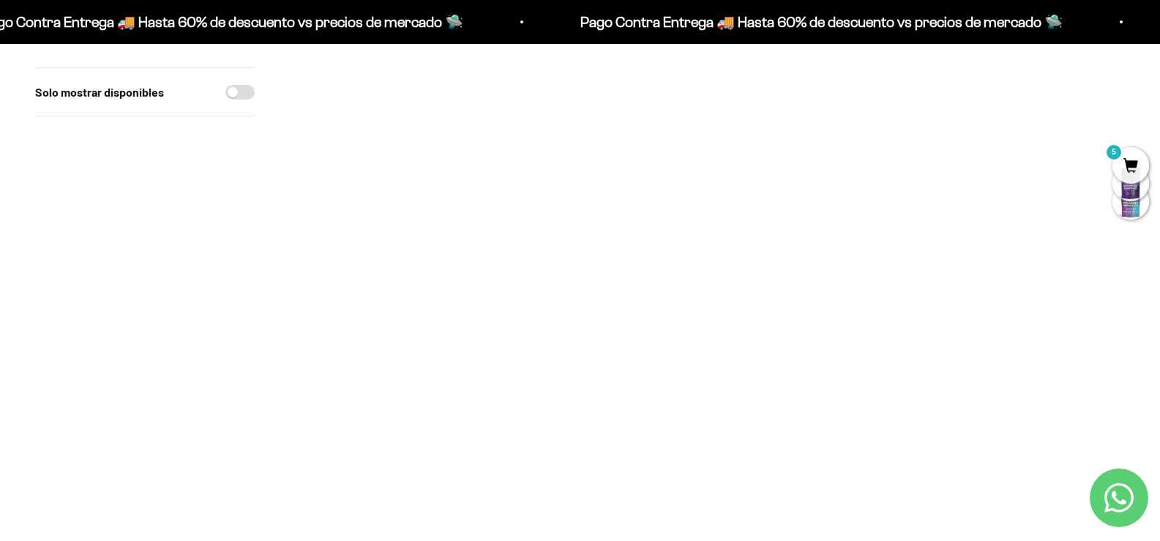
click at [596, 210] on span at bounding box center [597, 203] width 14 height 17
click at [557, 168] on li "100g" at bounding box center [538, 166] width 146 height 18
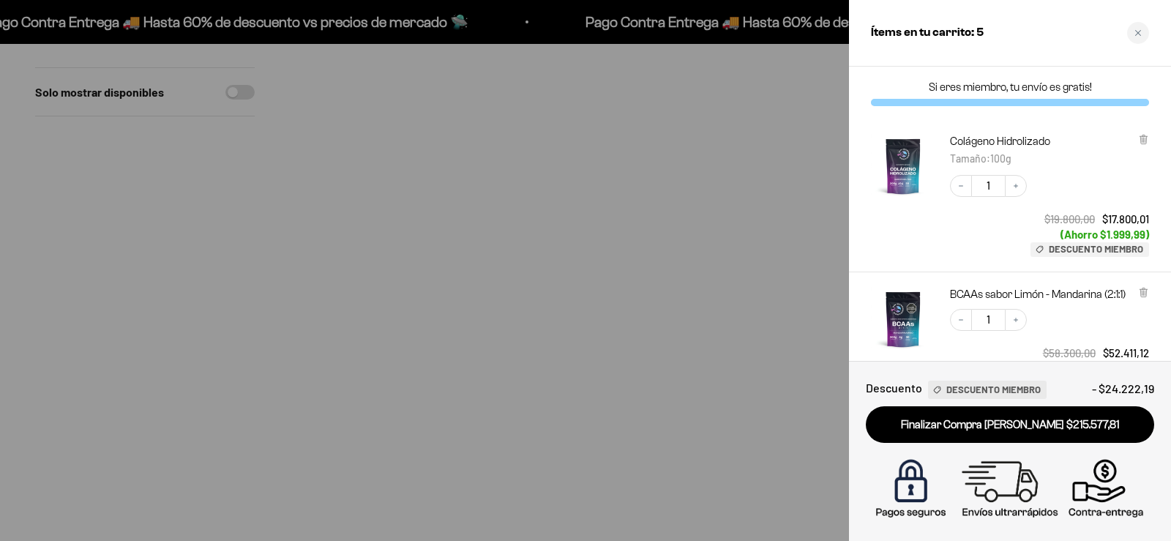
click at [139, 347] on div at bounding box center [585, 270] width 1171 height 541
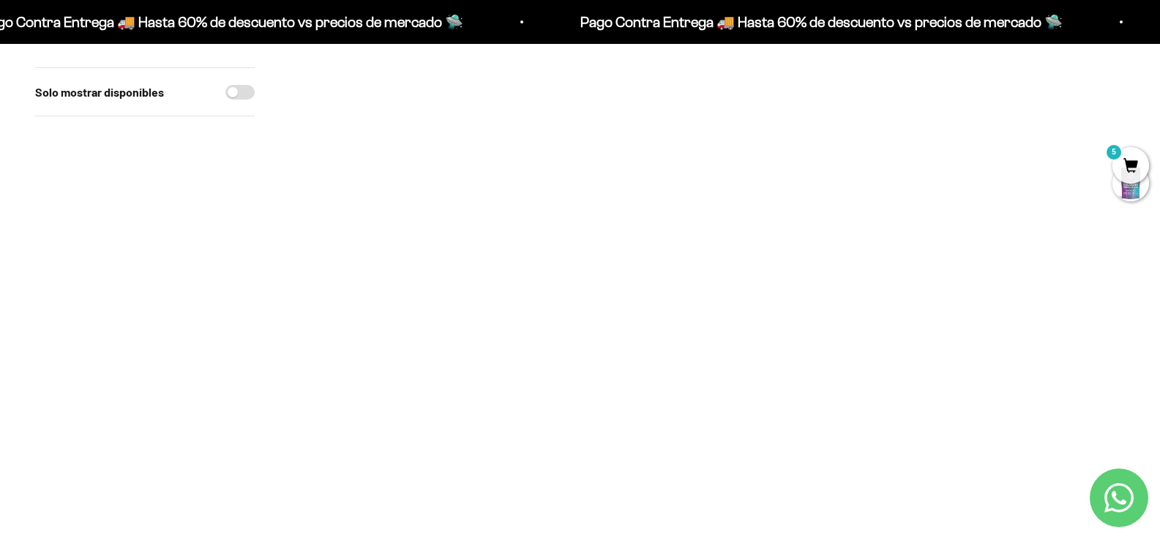
click at [1120, 175] on span "5" at bounding box center [1130, 165] width 37 height 37
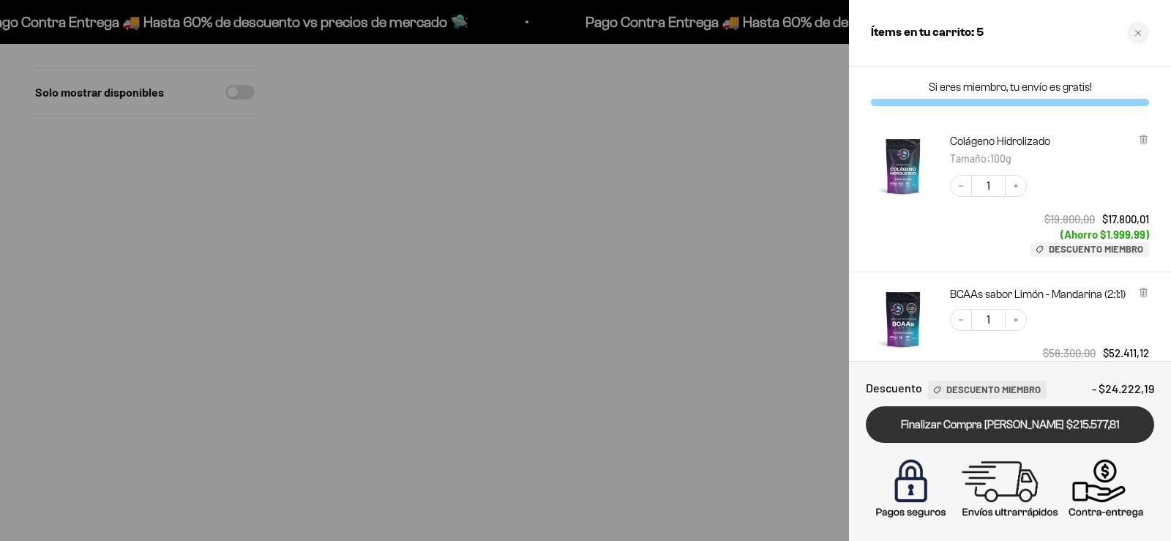
click at [1030, 421] on link "Finalizar Compra [PERSON_NAME] $215.577,81" at bounding box center [1010, 424] width 288 height 37
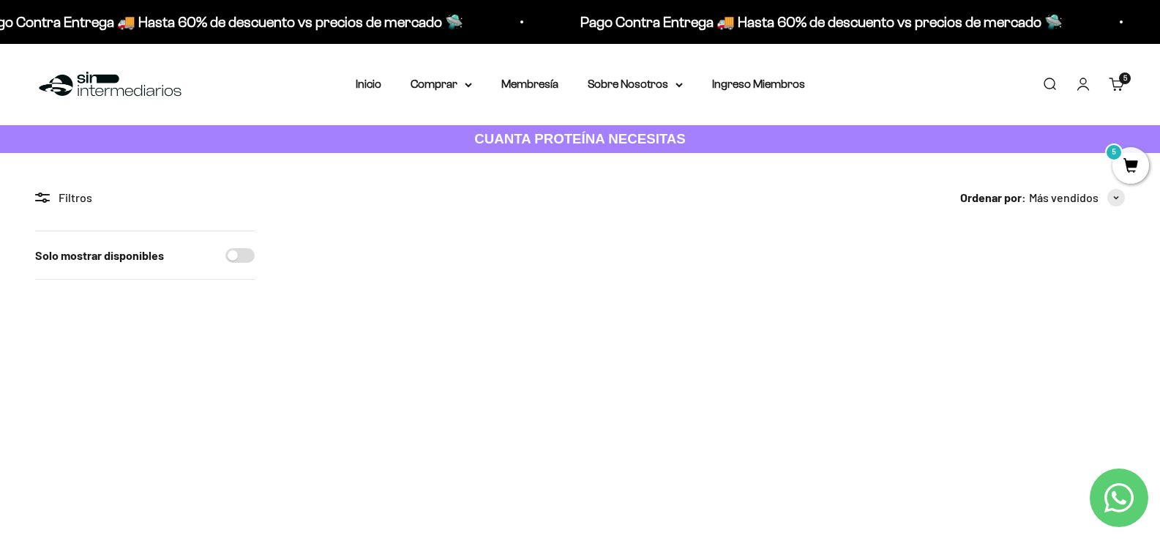
click at [1135, 165] on span "5" at bounding box center [1130, 165] width 37 height 37
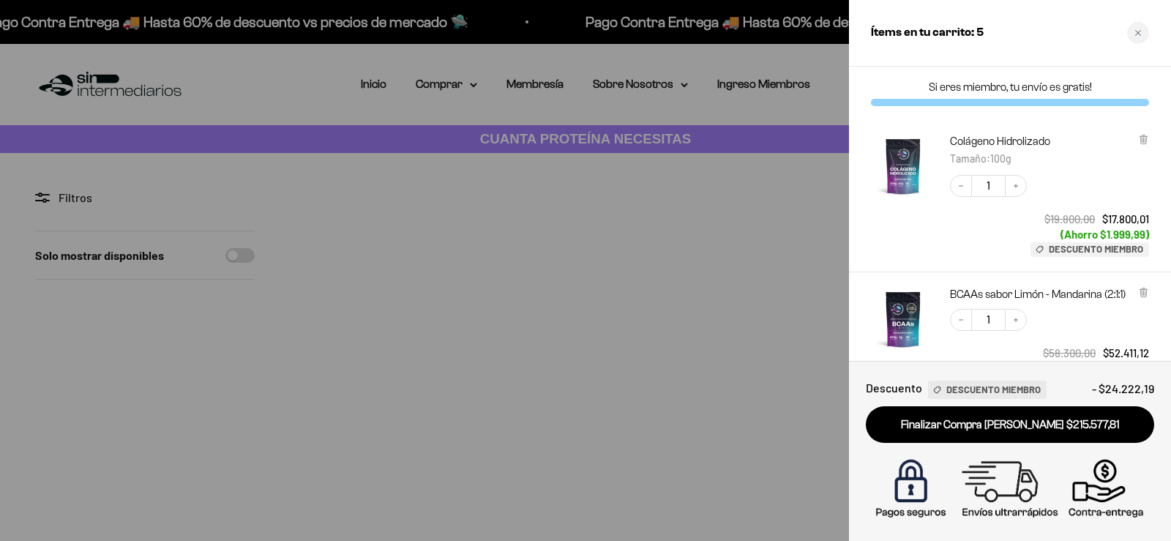
click at [1098, 181] on div "Decrease quantity 1 Increase quantity $19.800,00 $17.800,01 (Ahorro $1.999,99) …" at bounding box center [1042, 208] width 214 height 97
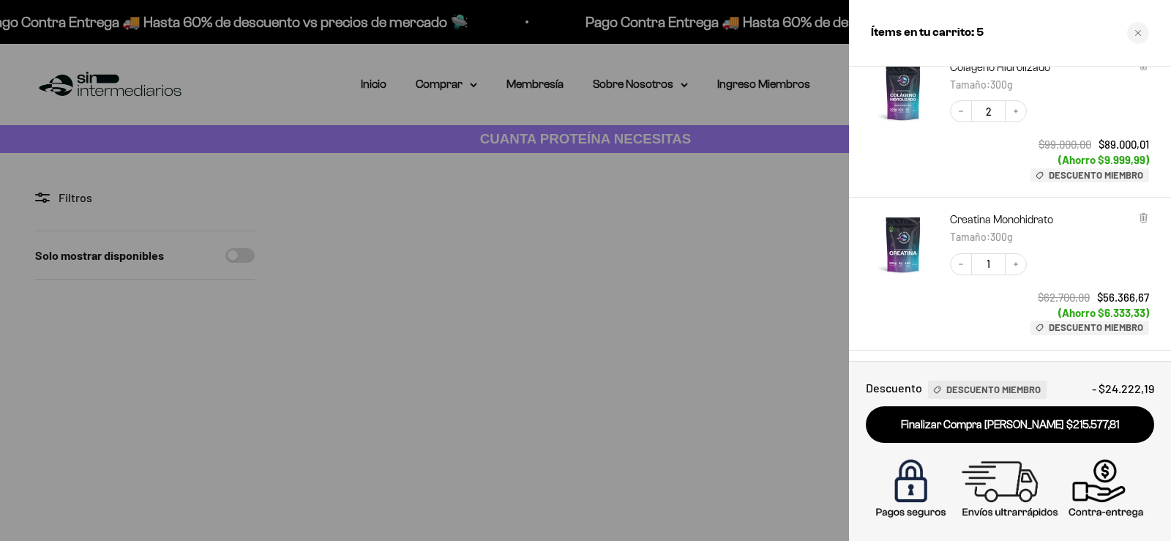
scroll to position [478, 0]
